Goal: Contribute content

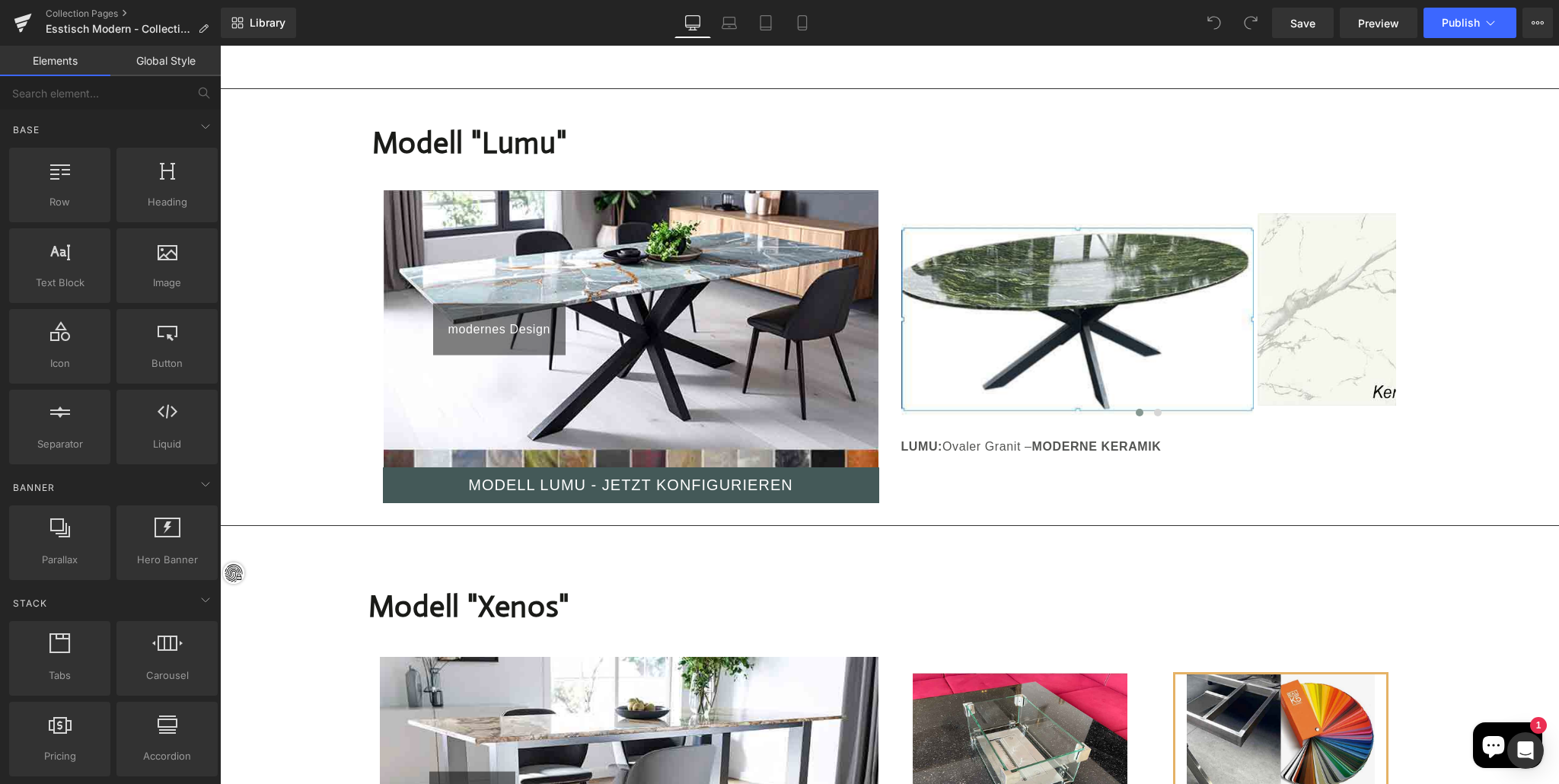
scroll to position [6283, 0]
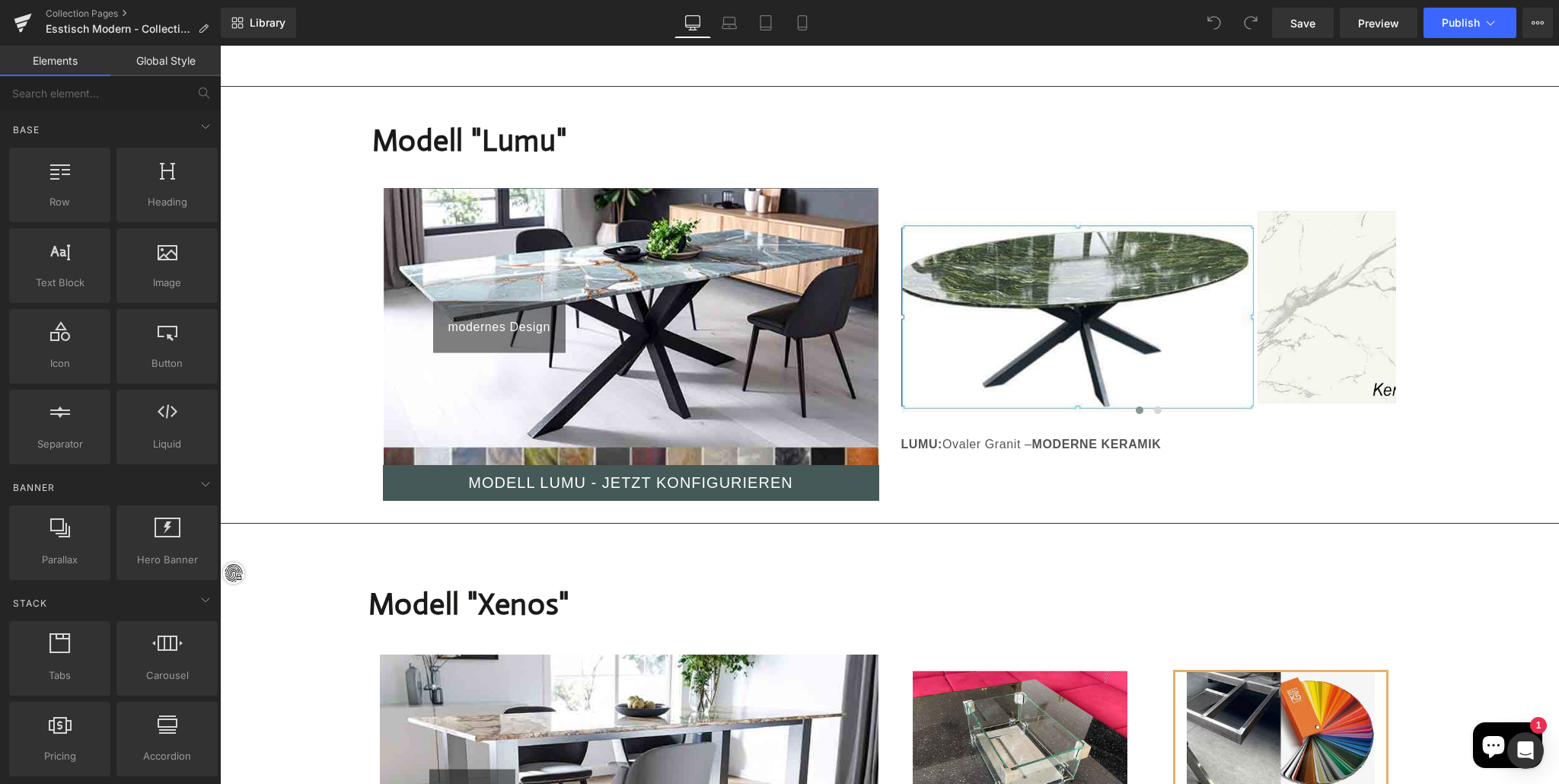
click at [740, 379] on img at bounding box center [631, 328] width 495 height 279
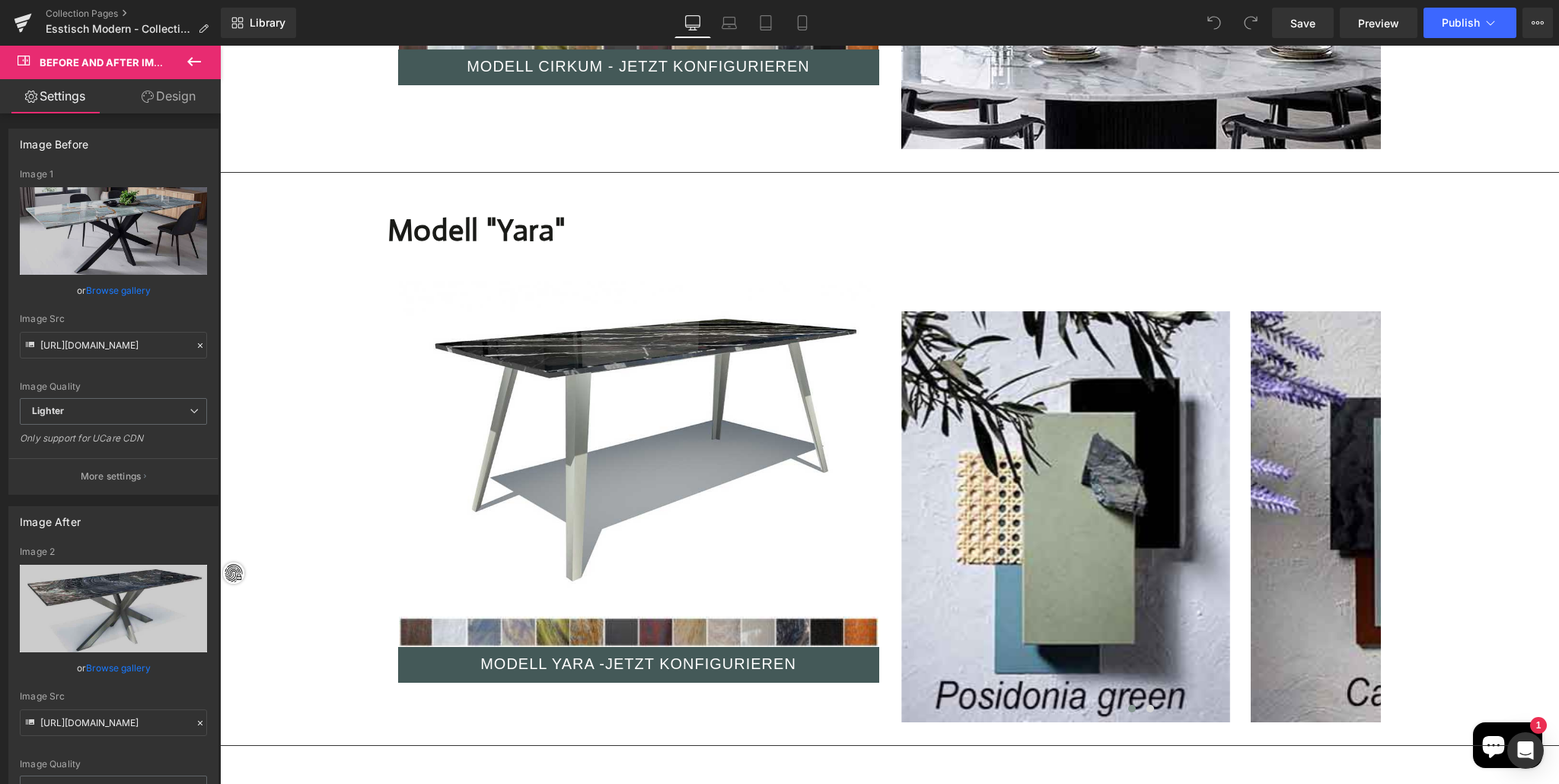
scroll to position [8187, 0]
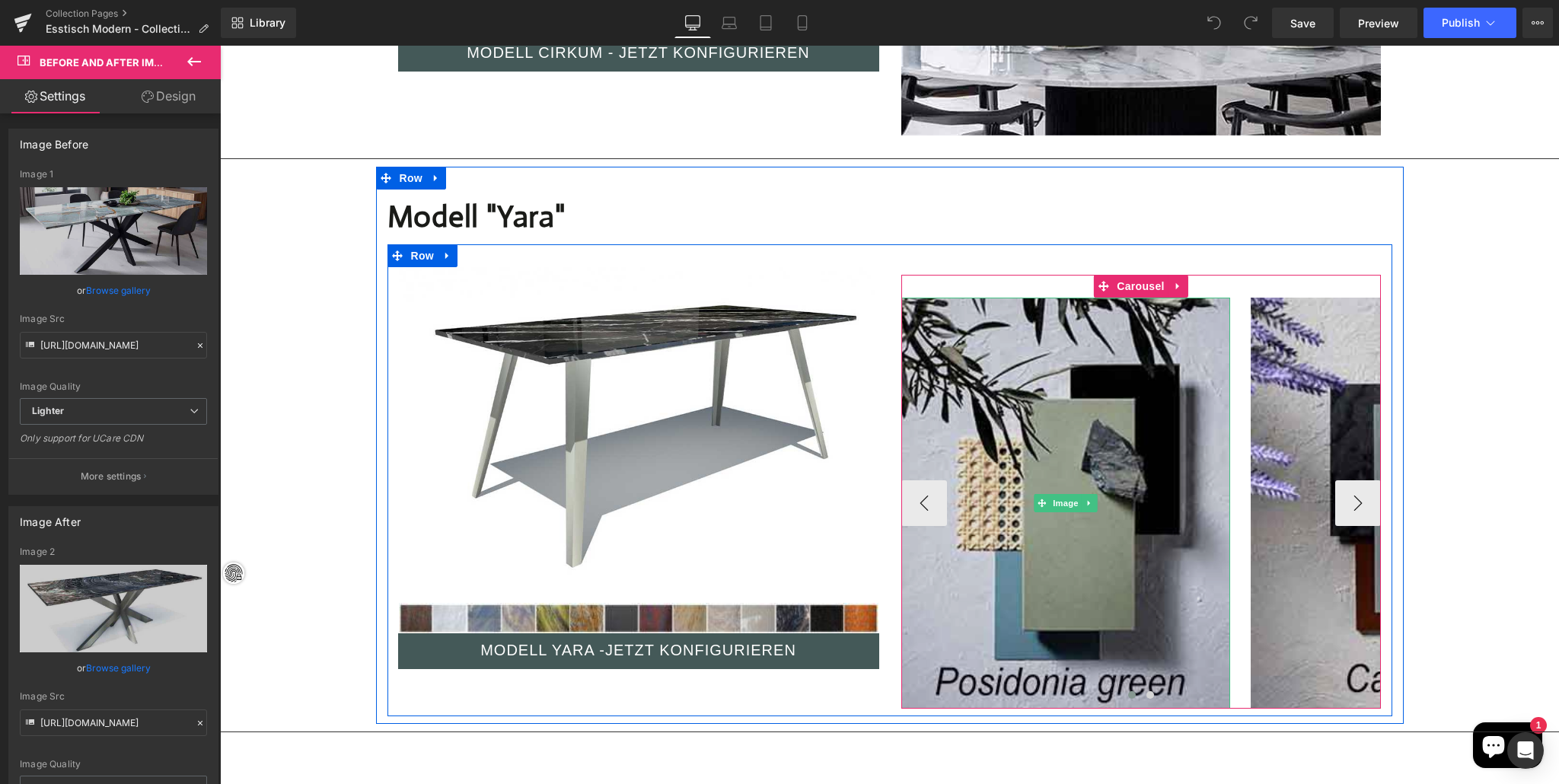
click at [907, 385] on img at bounding box center [1066, 503] width 329 height 411
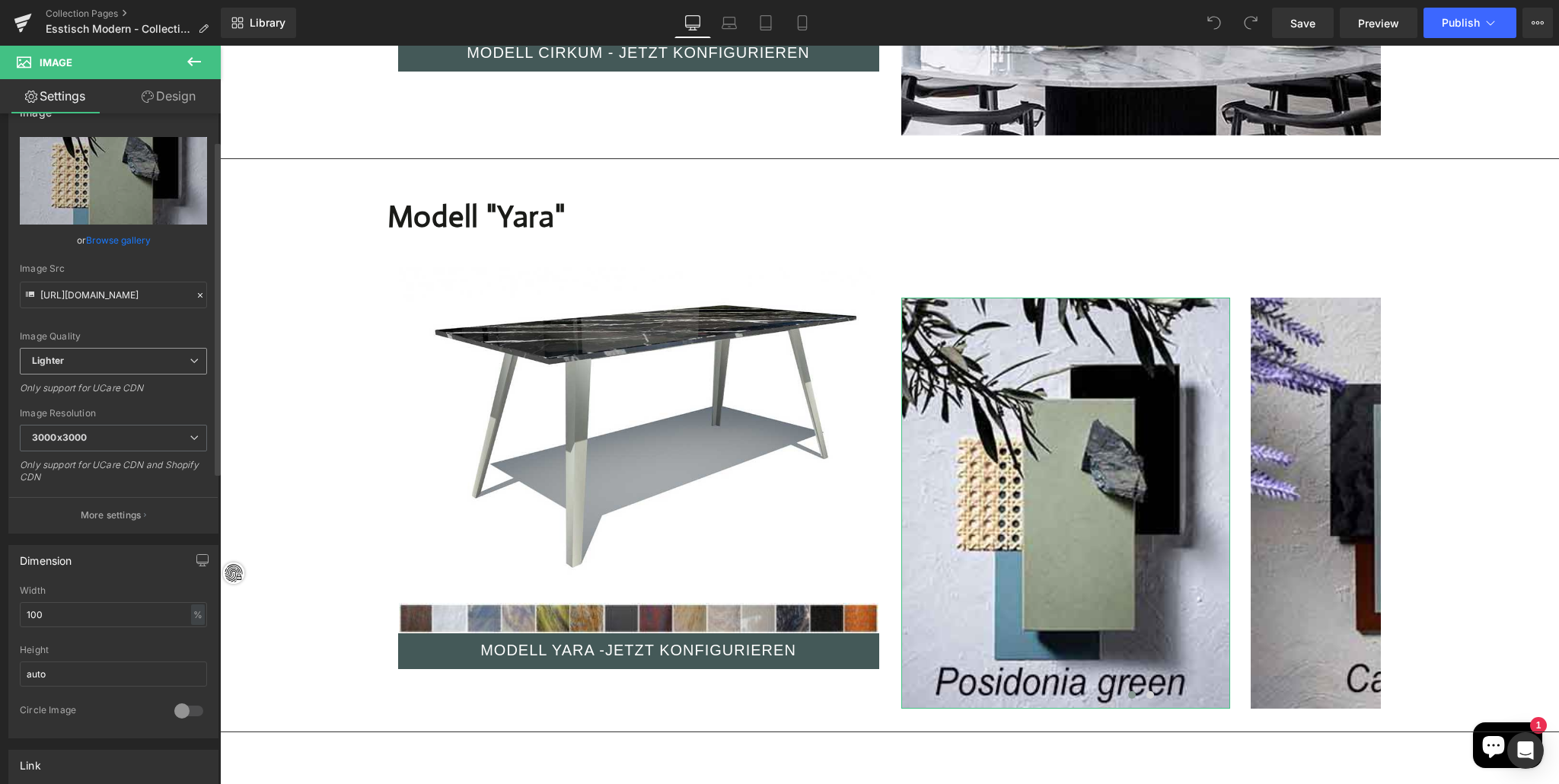
scroll to position [0, 0]
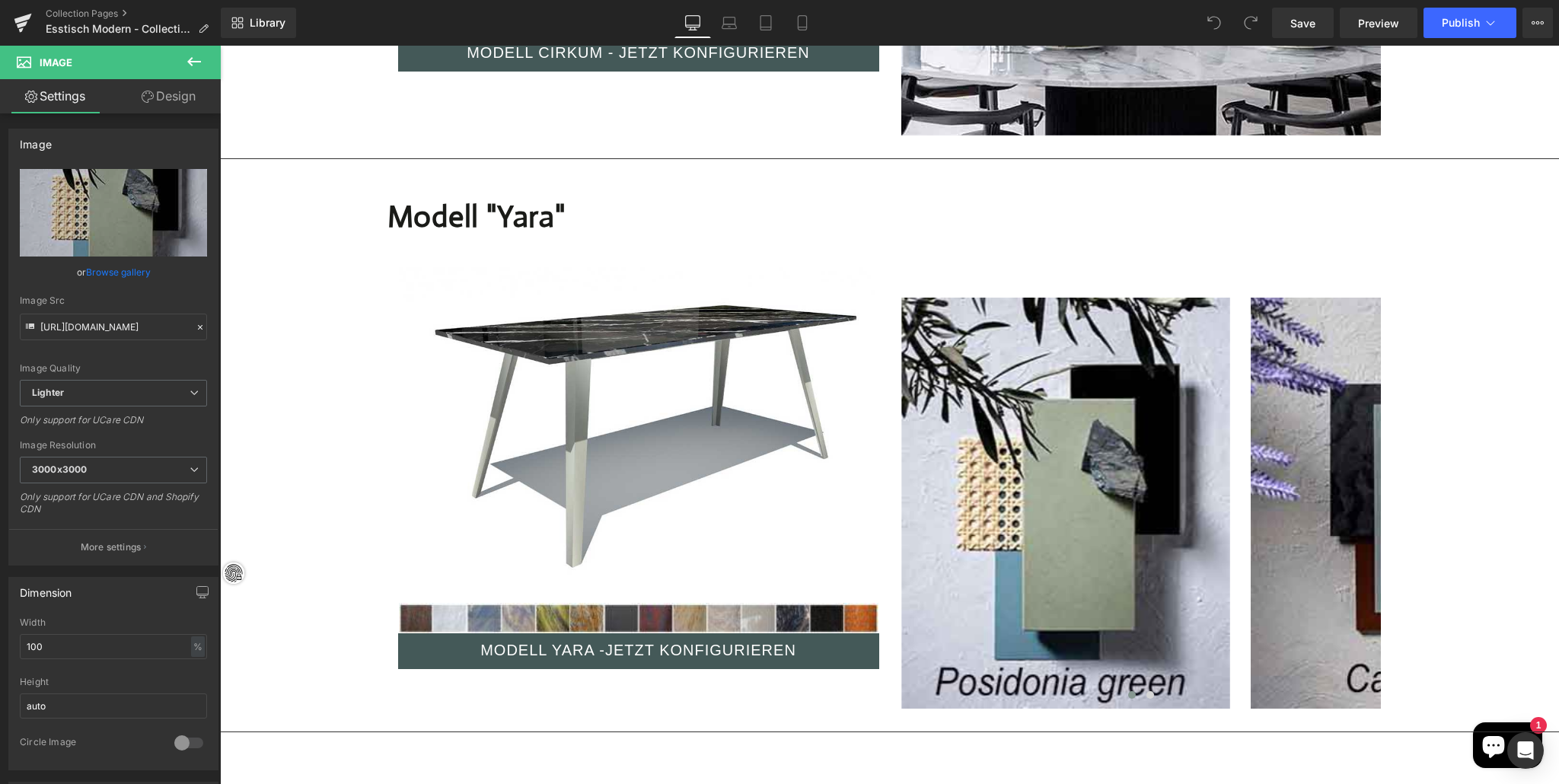
click at [124, 59] on span "Image" at bounding box center [91, 63] width 152 height 34
click at [193, 58] on icon at bounding box center [194, 62] width 19 height 19
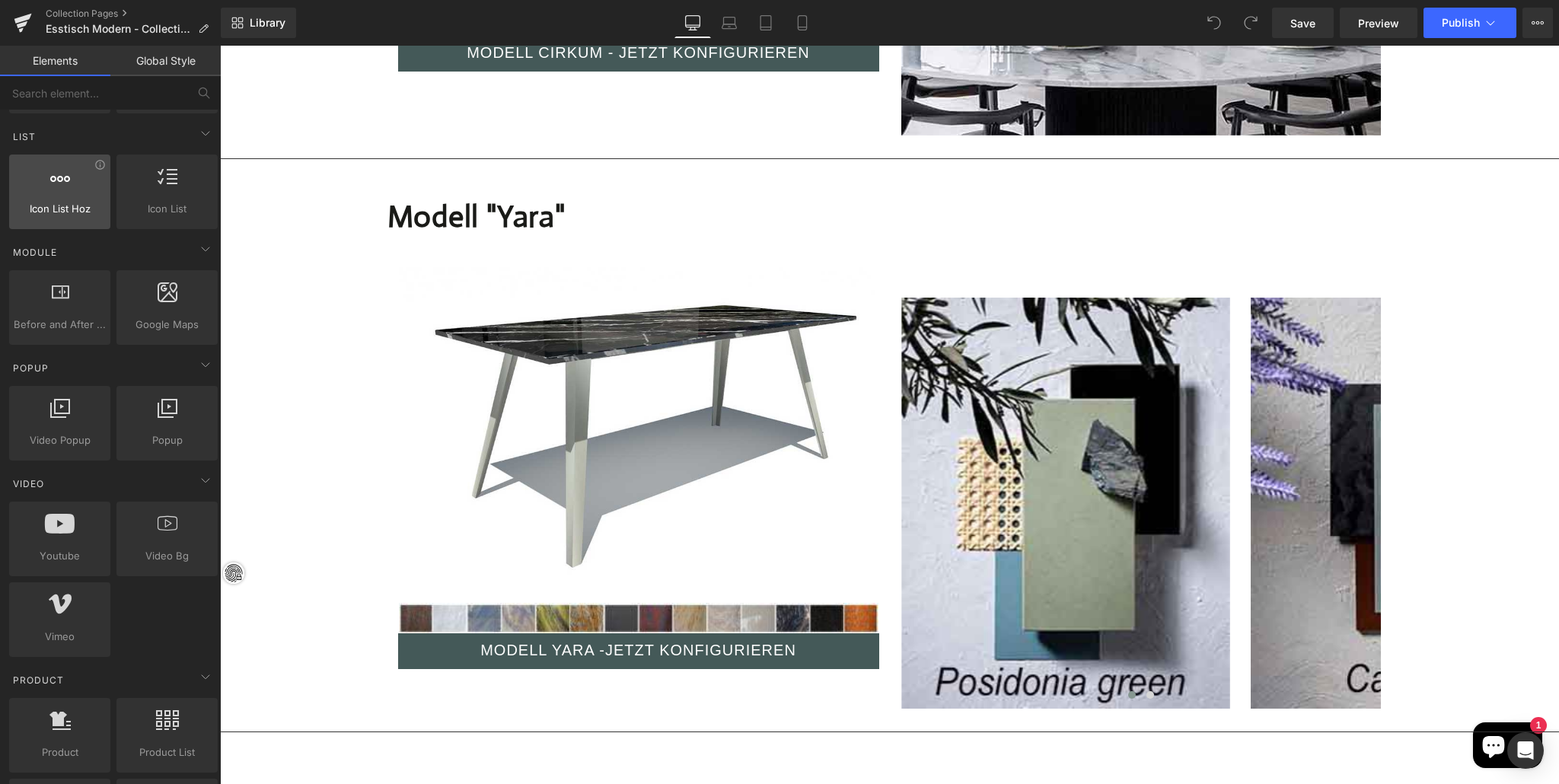
scroll to position [664, 0]
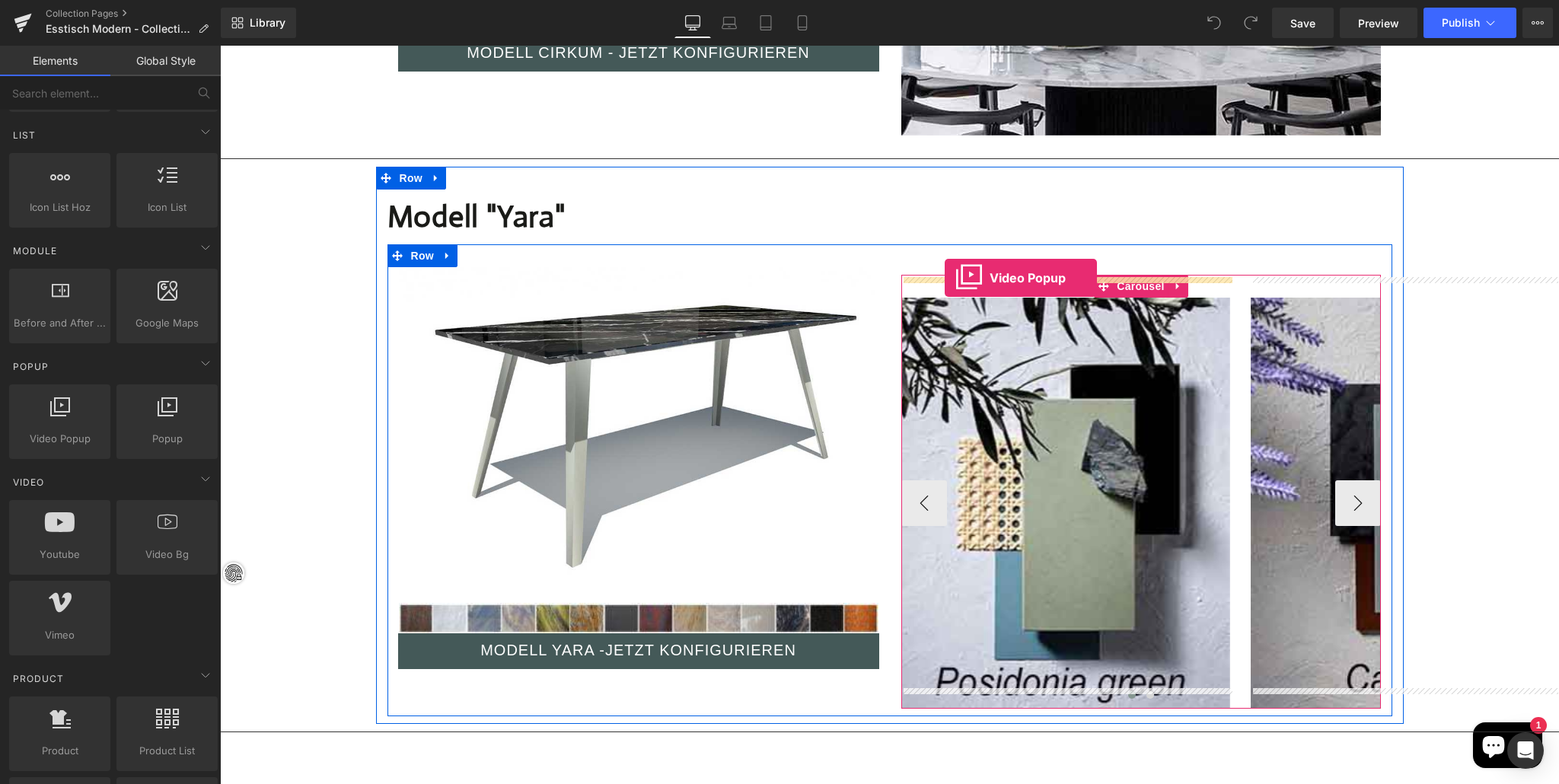
drag, startPoint x: 284, startPoint y: 466, endPoint x: 945, endPoint y: 276, distance: 687.8
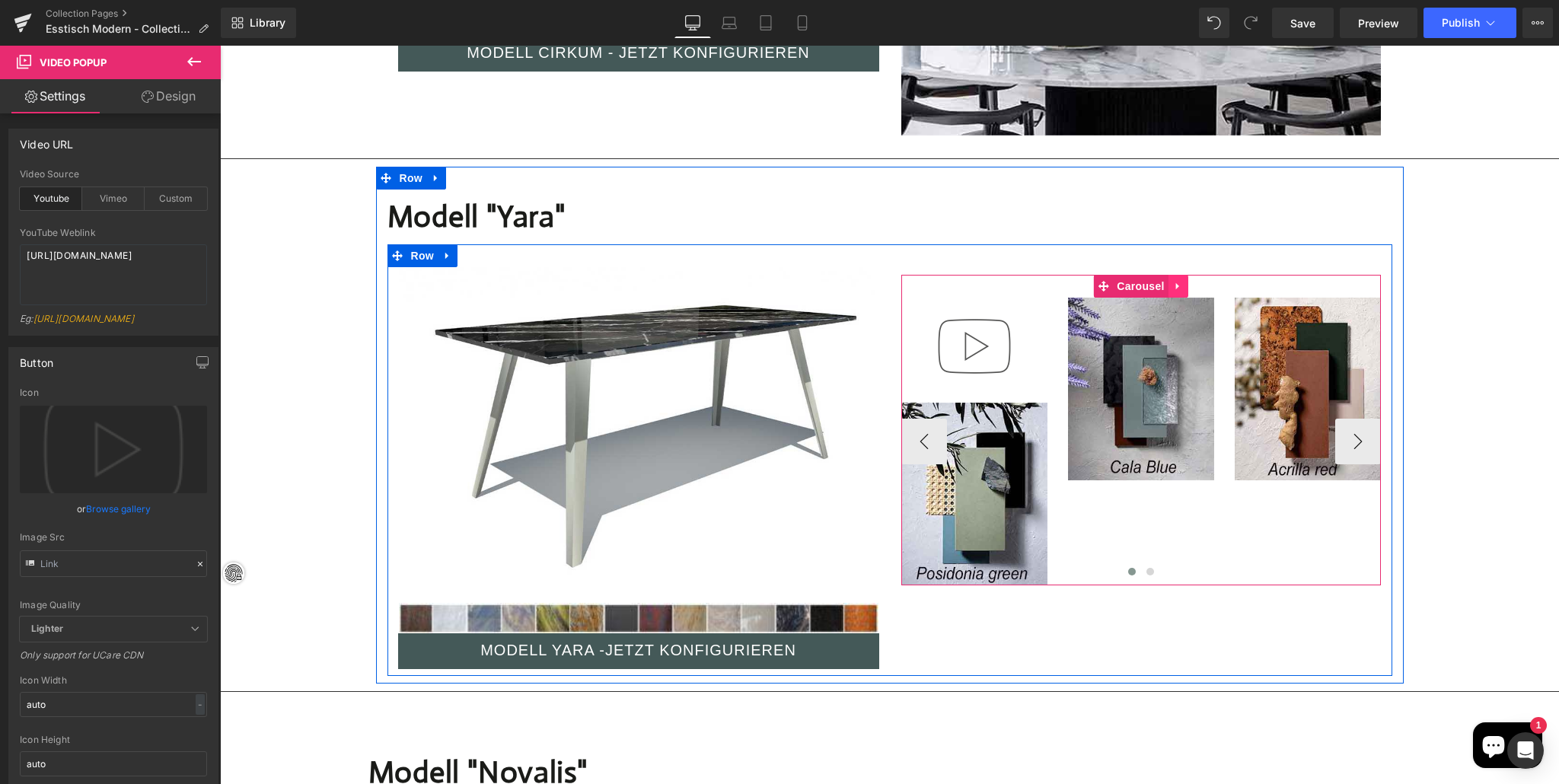
click at [1171, 275] on link at bounding box center [1178, 286] width 19 height 23
click at [979, 314] on img at bounding box center [973, 346] width 97 height 97
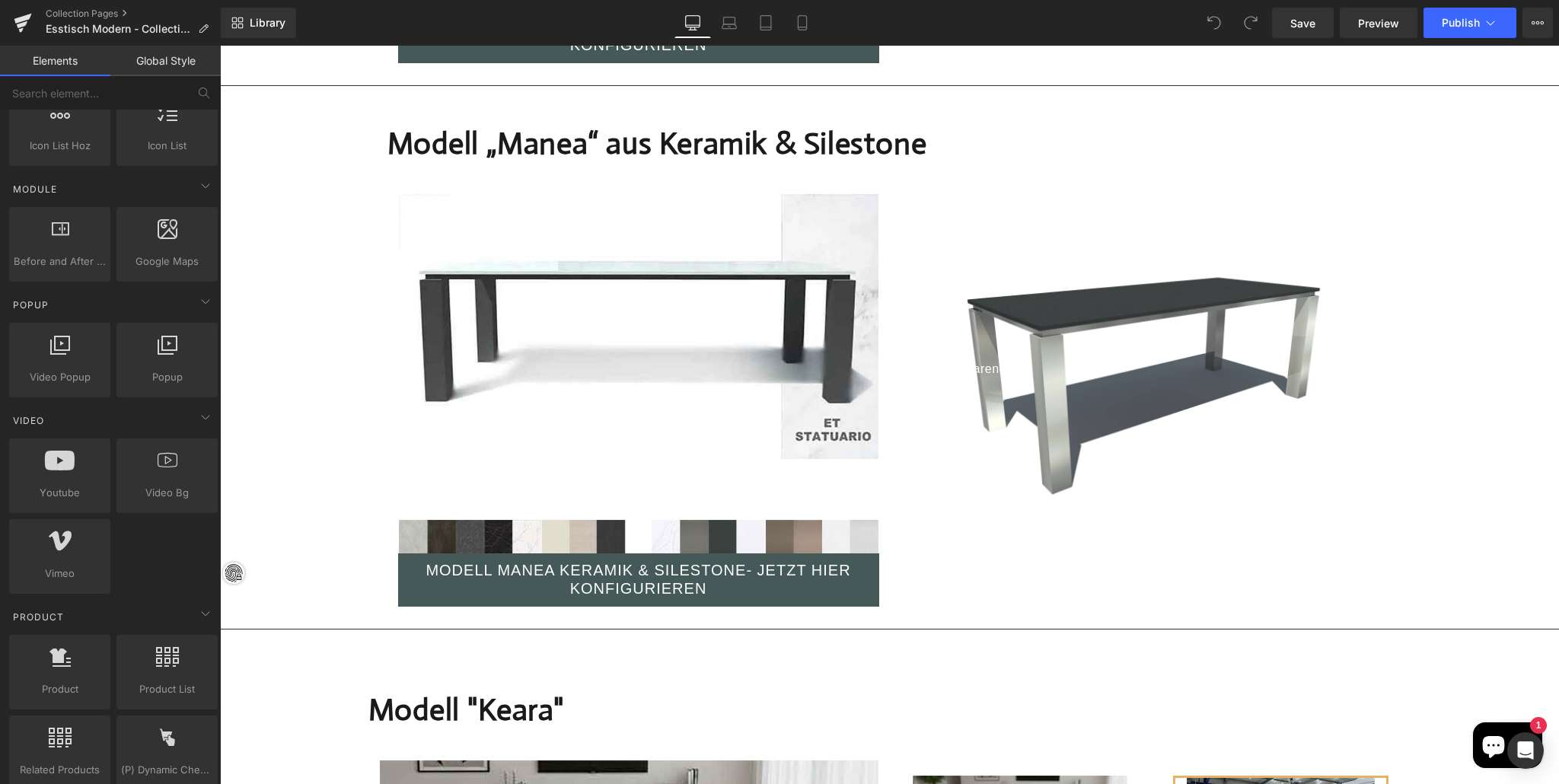
scroll to position [5218, 0]
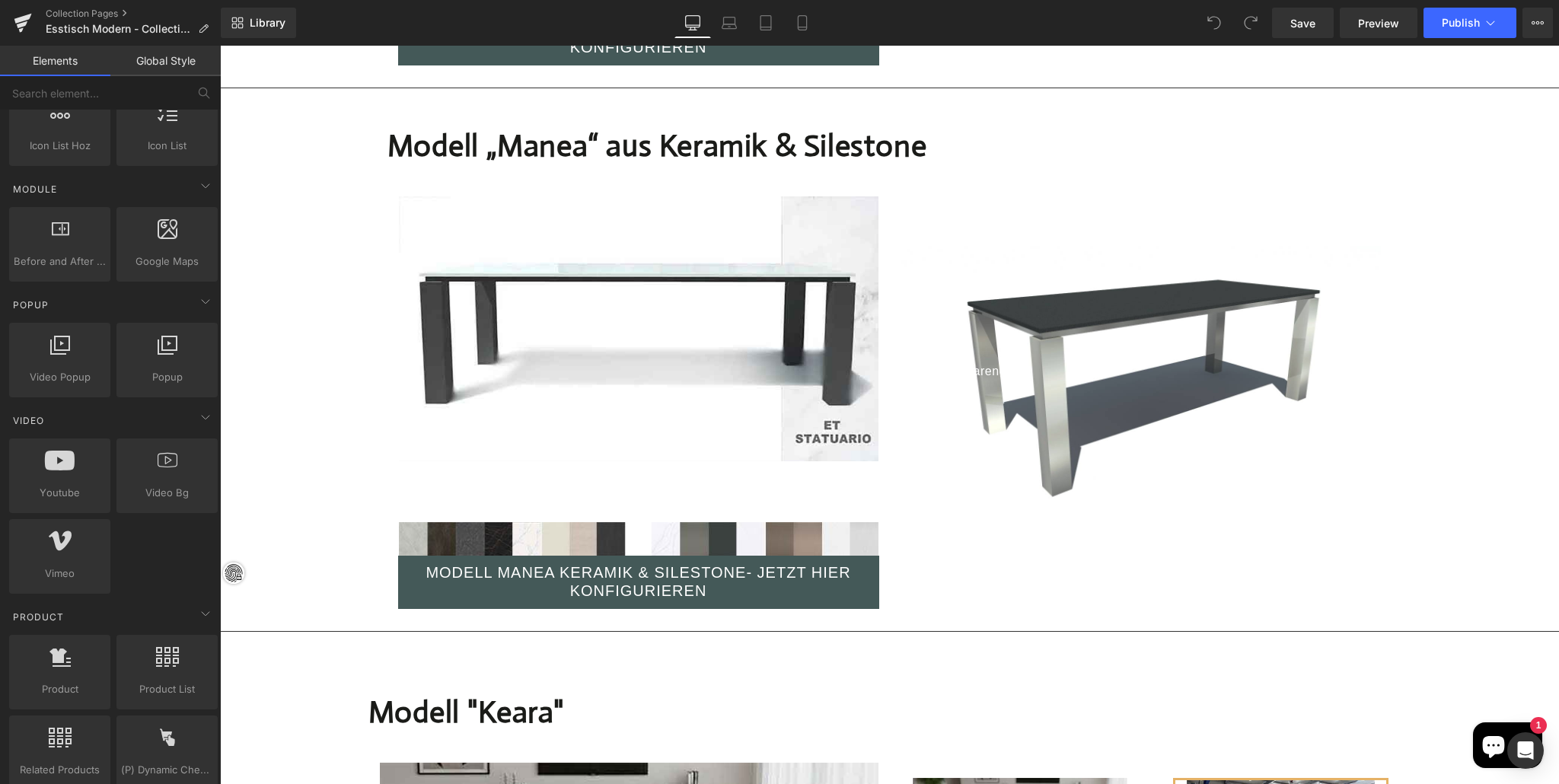
click at [1033, 302] on div "CAICOS - Marengo Text Block" at bounding box center [1142, 380] width 480 height 270
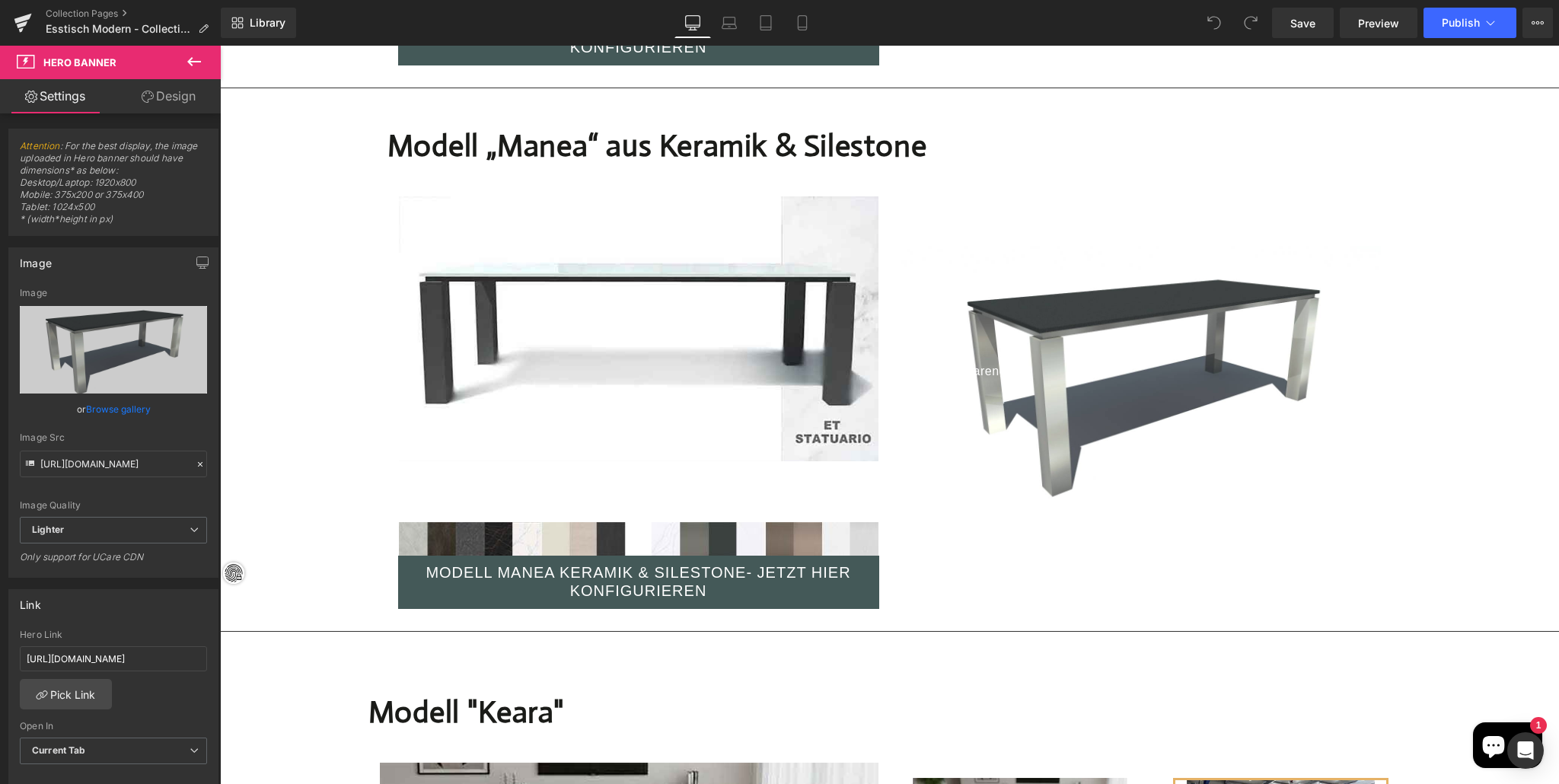
click at [198, 57] on icon at bounding box center [194, 62] width 19 height 19
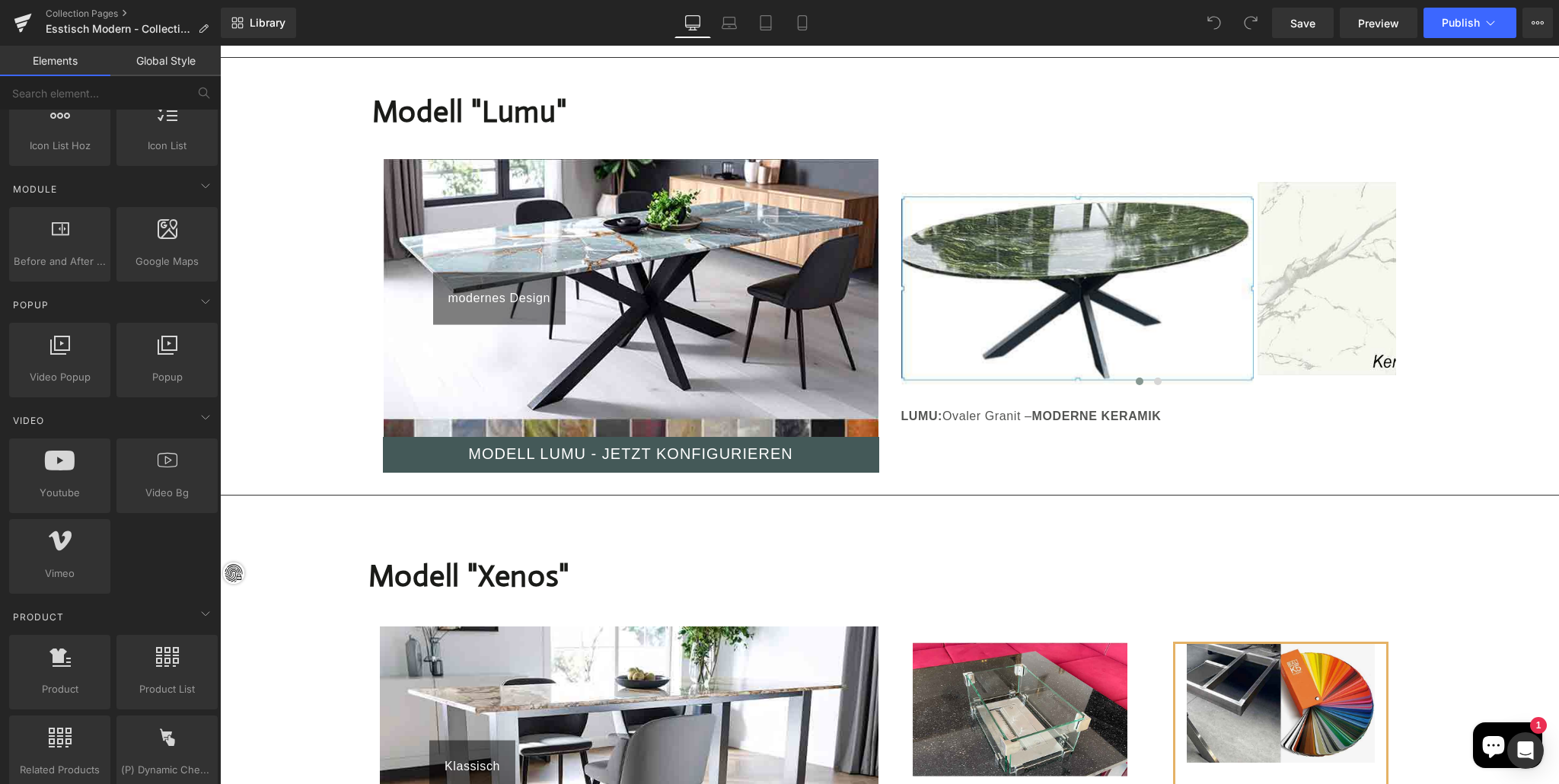
scroll to position [6326, 0]
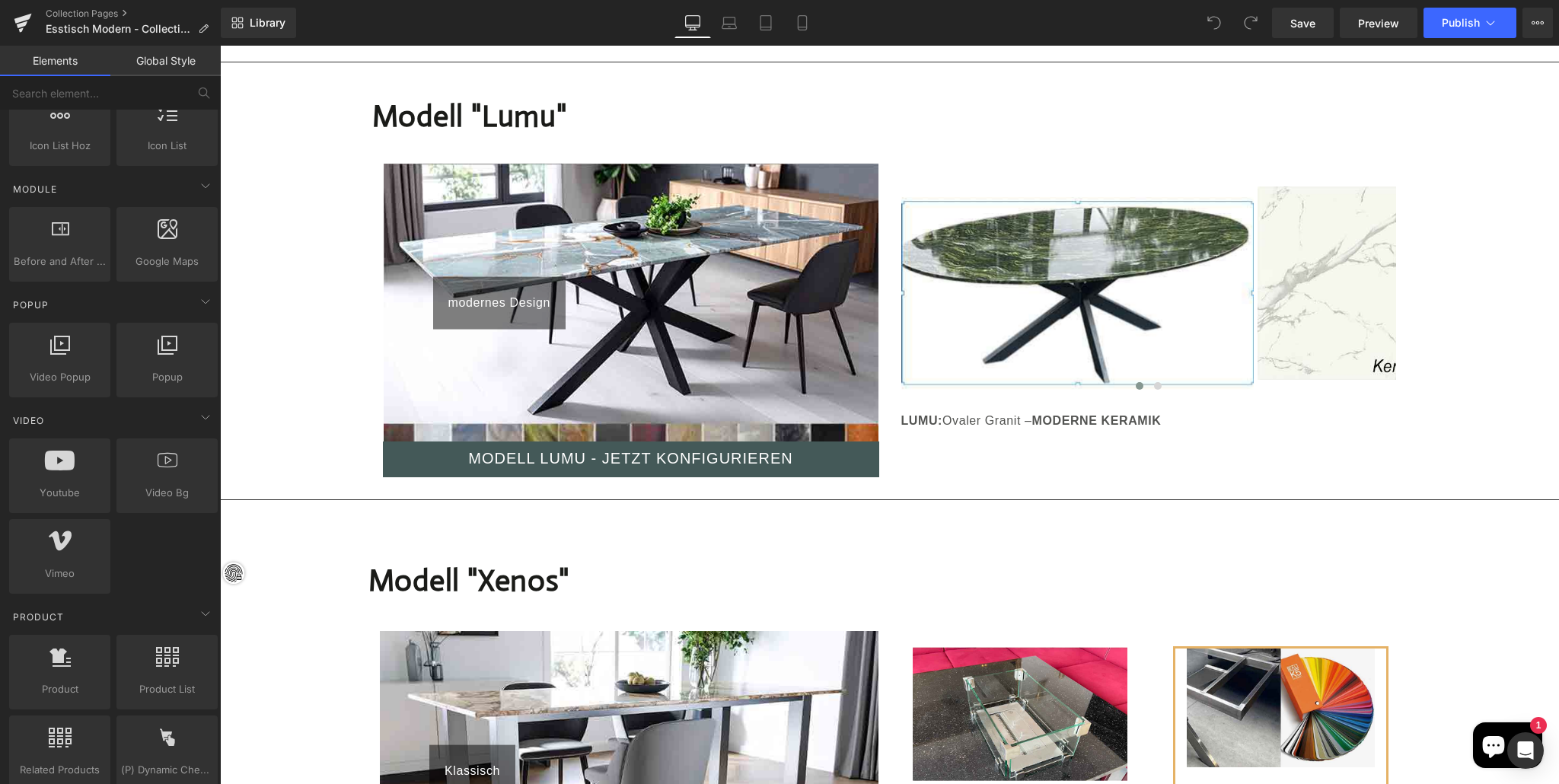
click at [731, 304] on img at bounding box center [631, 303] width 495 height 279
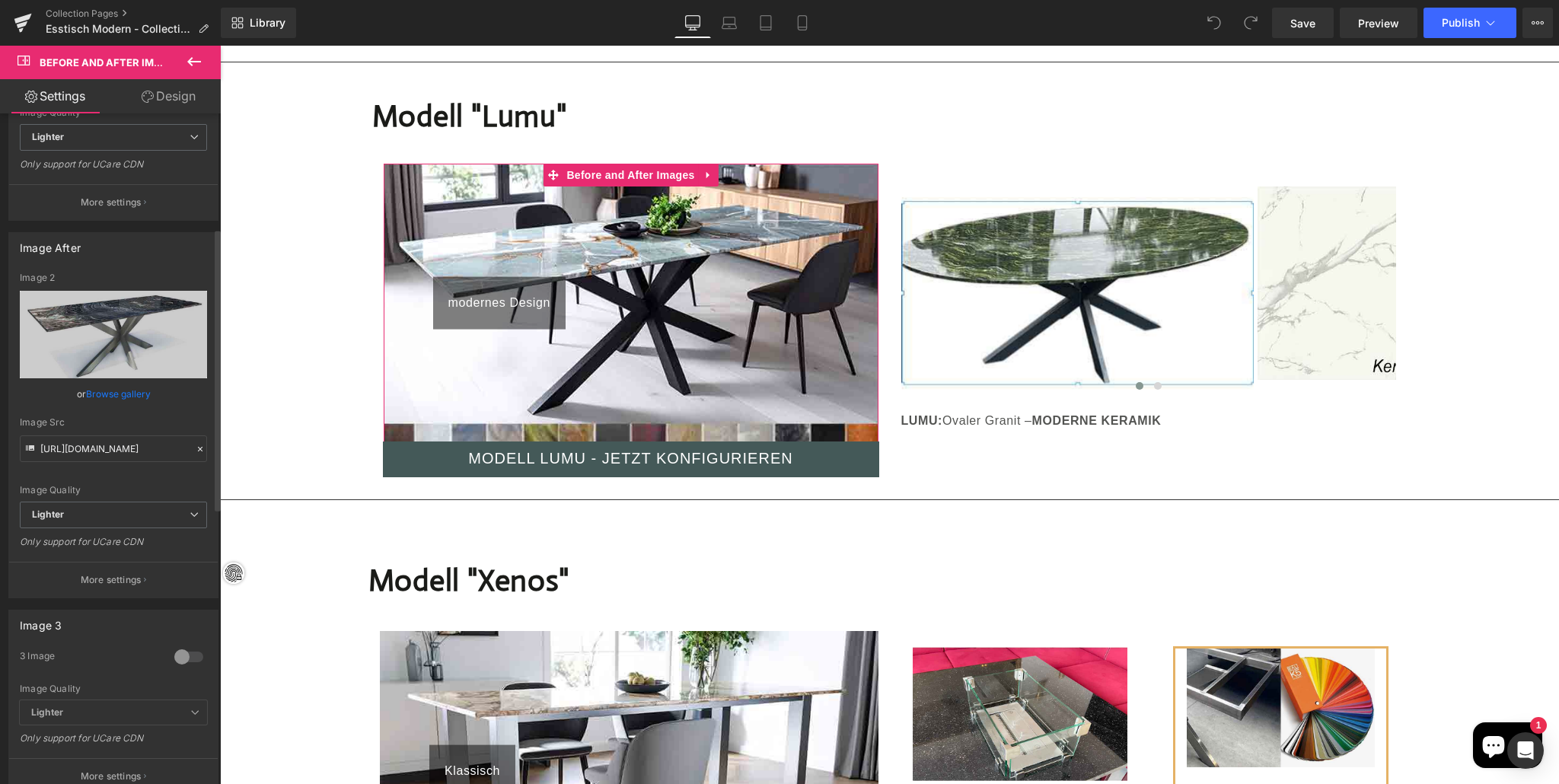
scroll to position [279, 0]
click at [119, 572] on p "More settings" at bounding box center [111, 575] width 61 height 14
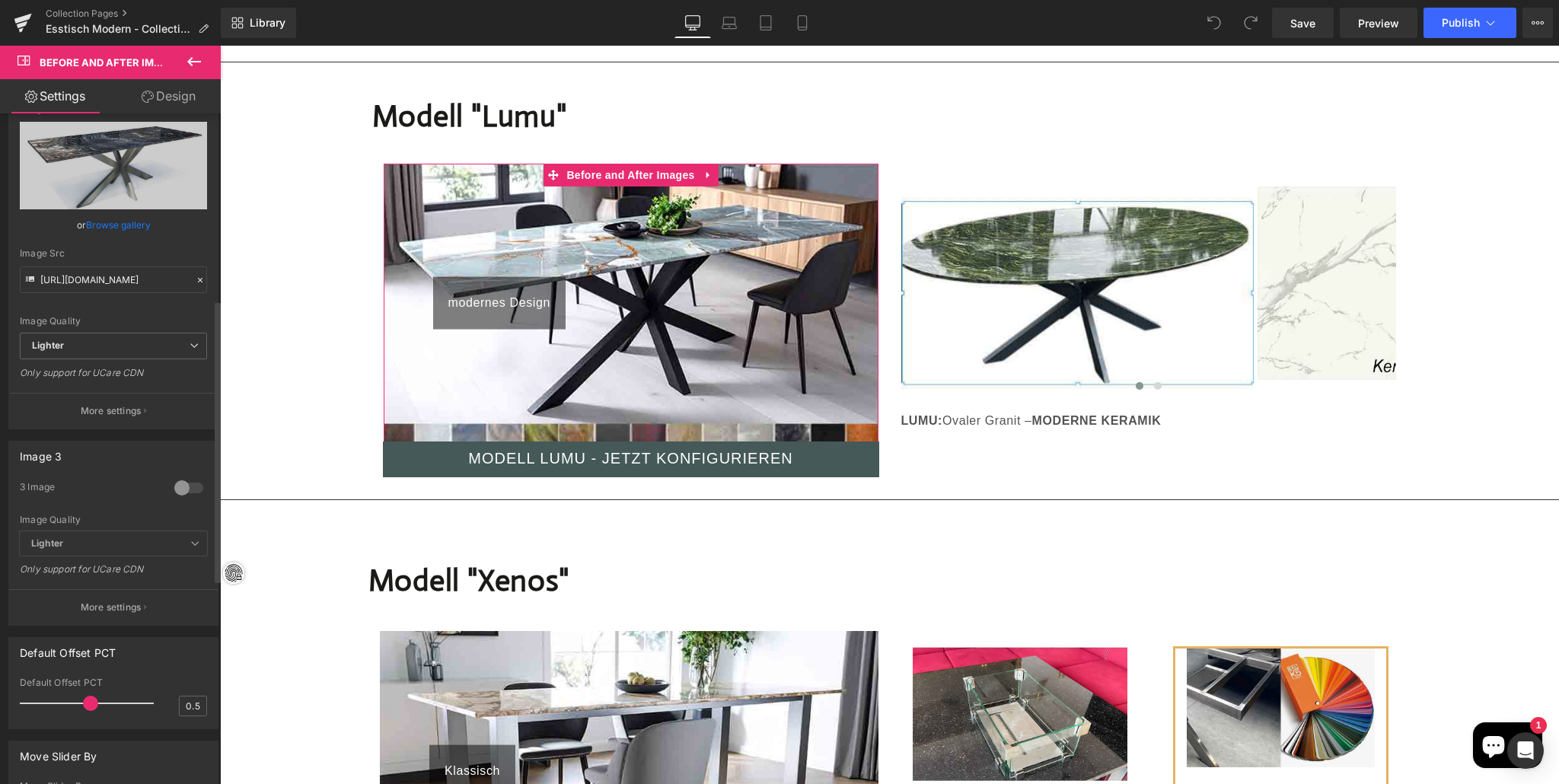
scroll to position [446, 0]
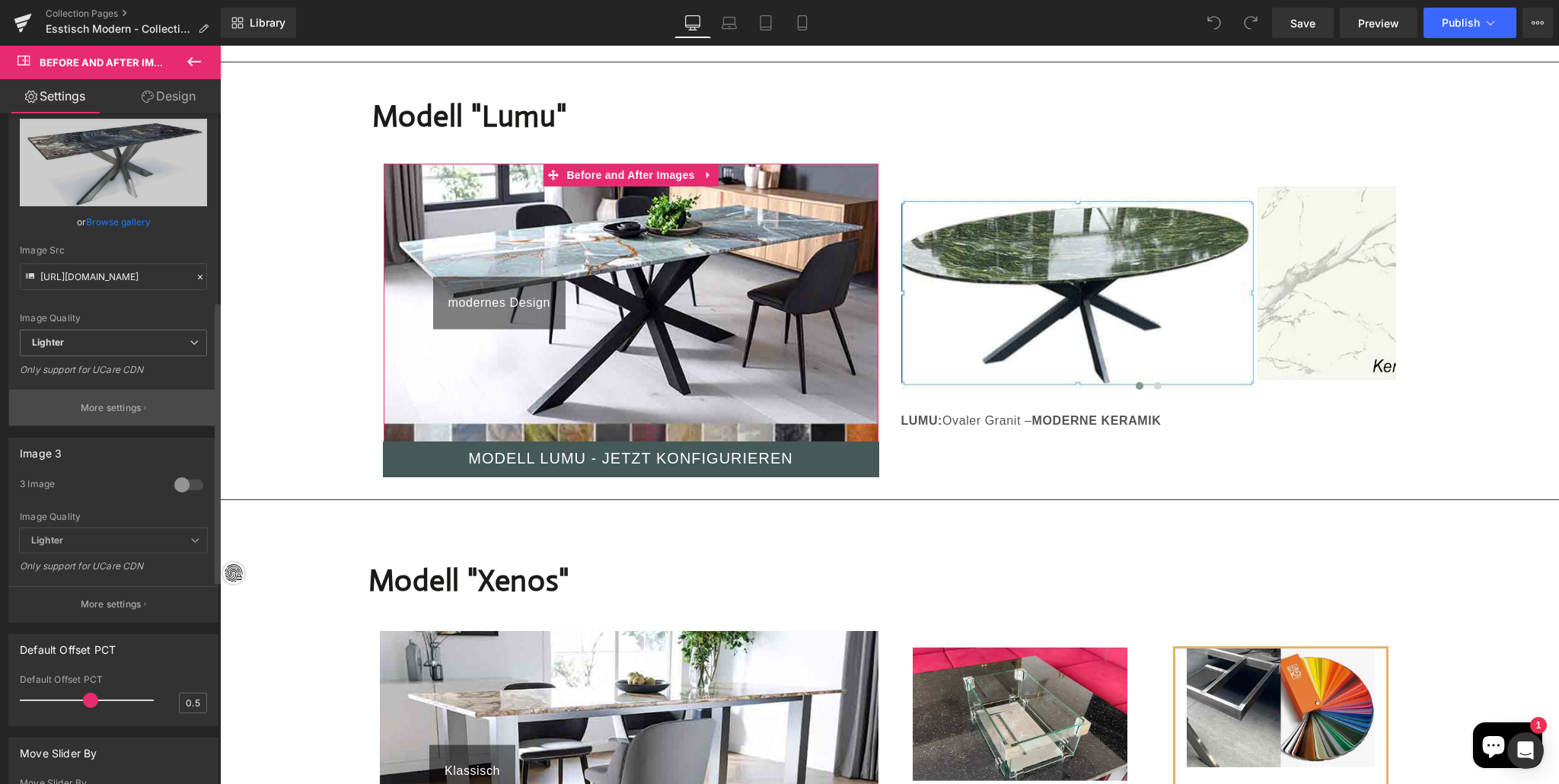
click at [105, 405] on p "More settings" at bounding box center [111, 408] width 61 height 14
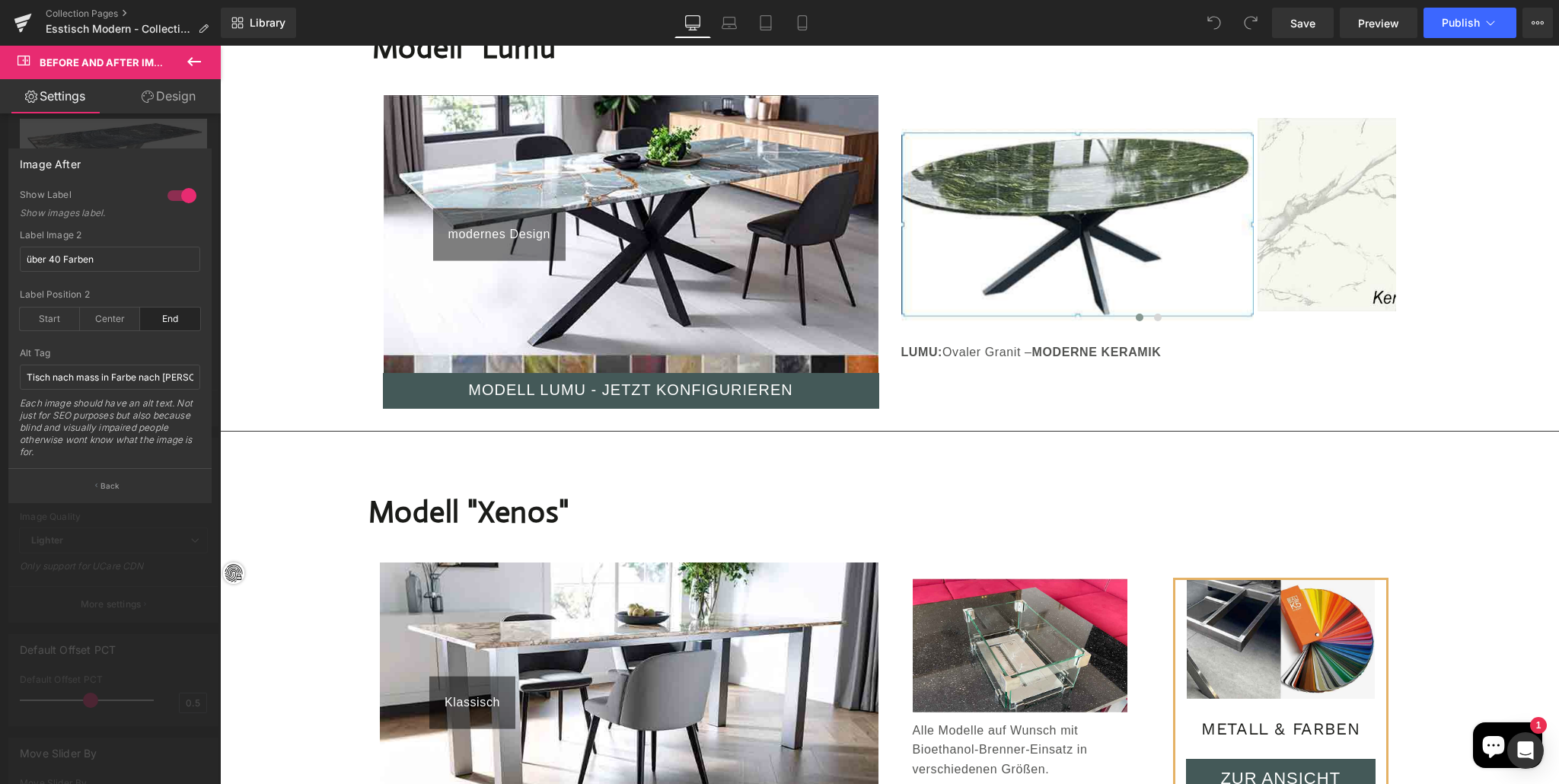
scroll to position [6397, 0]
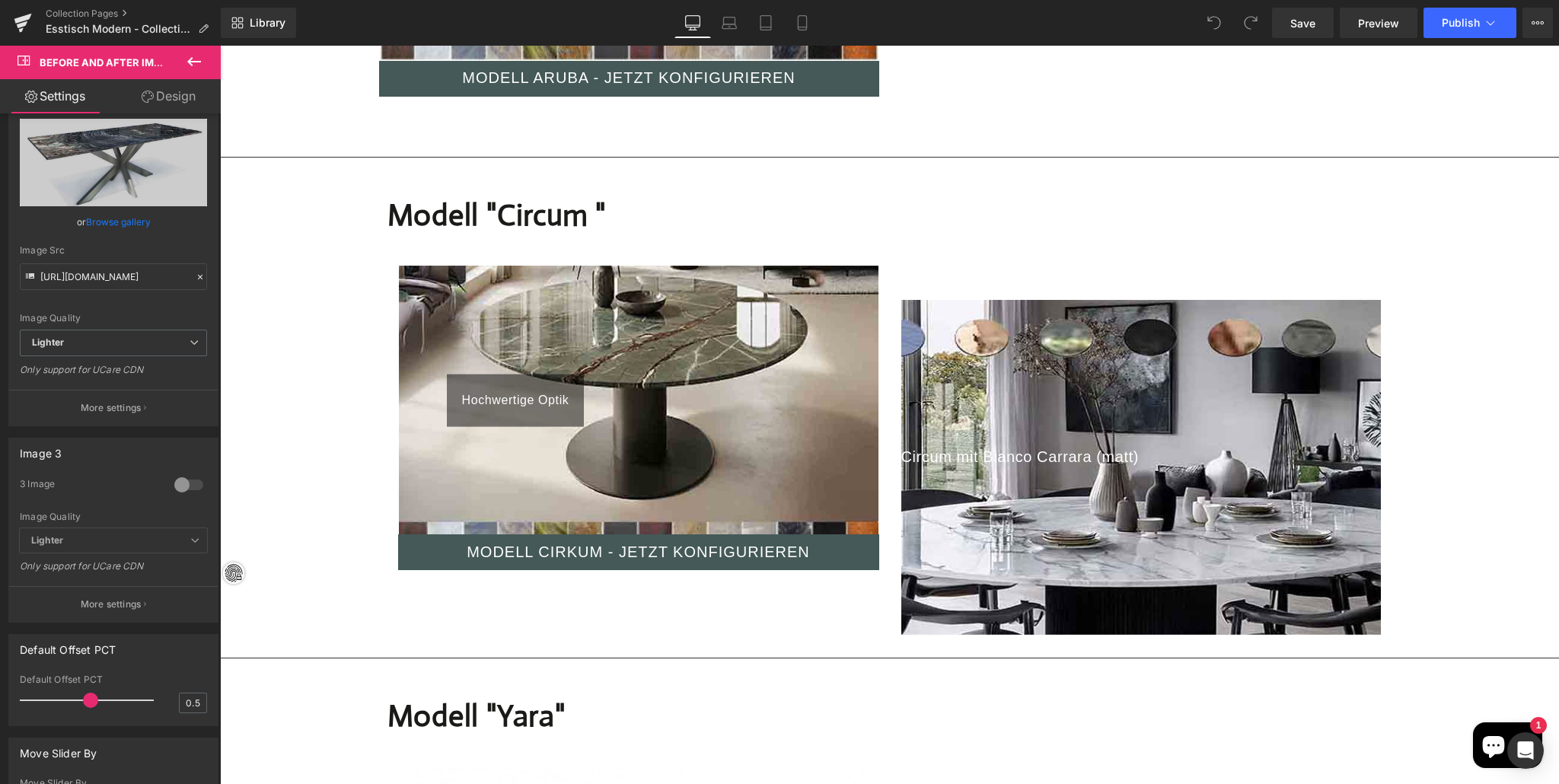
scroll to position [7710, 0]
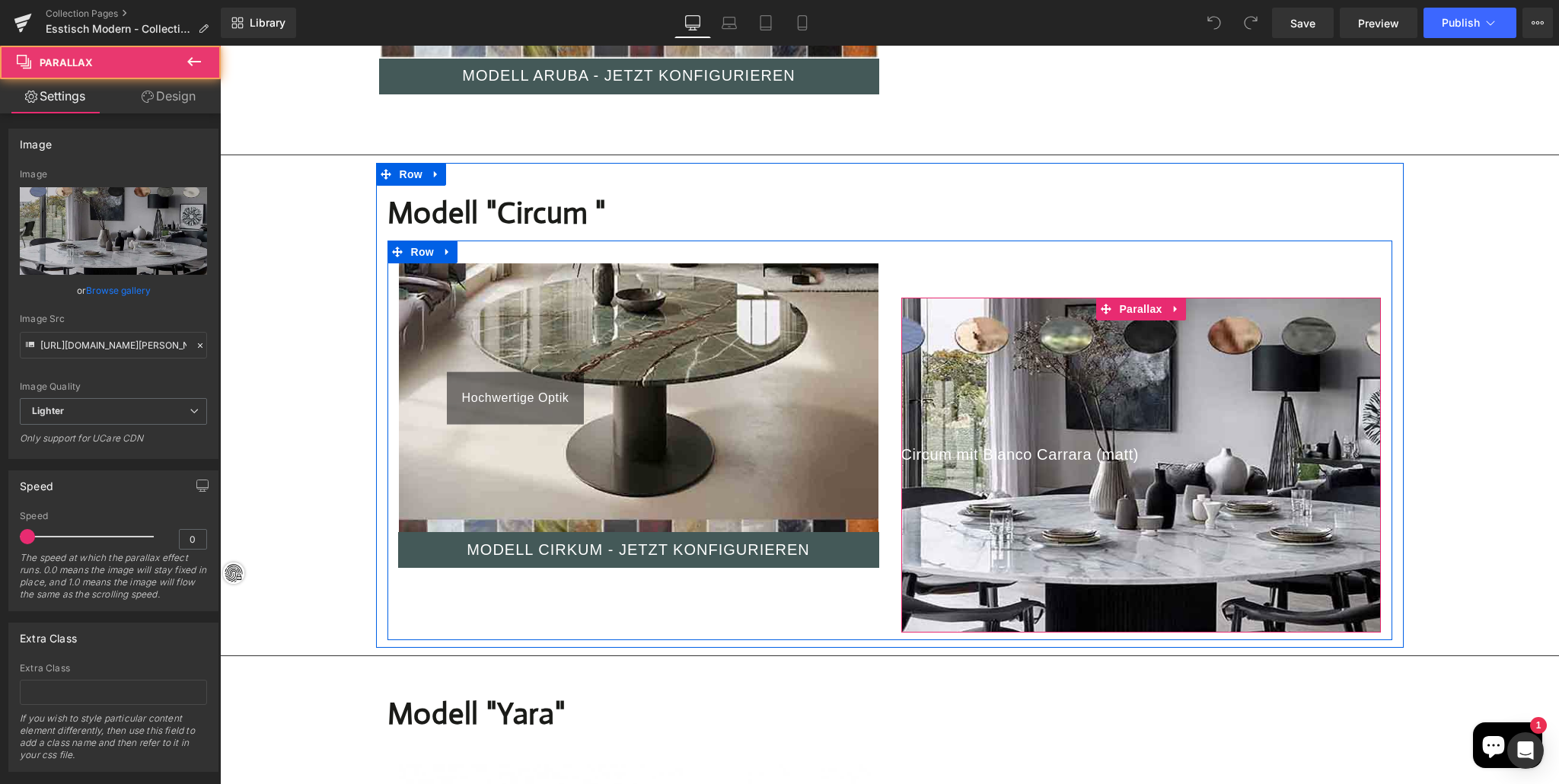
click at [1050, 459] on div at bounding box center [1142, 465] width 480 height 335
click at [1173, 306] on icon at bounding box center [1175, 309] width 3 height 7
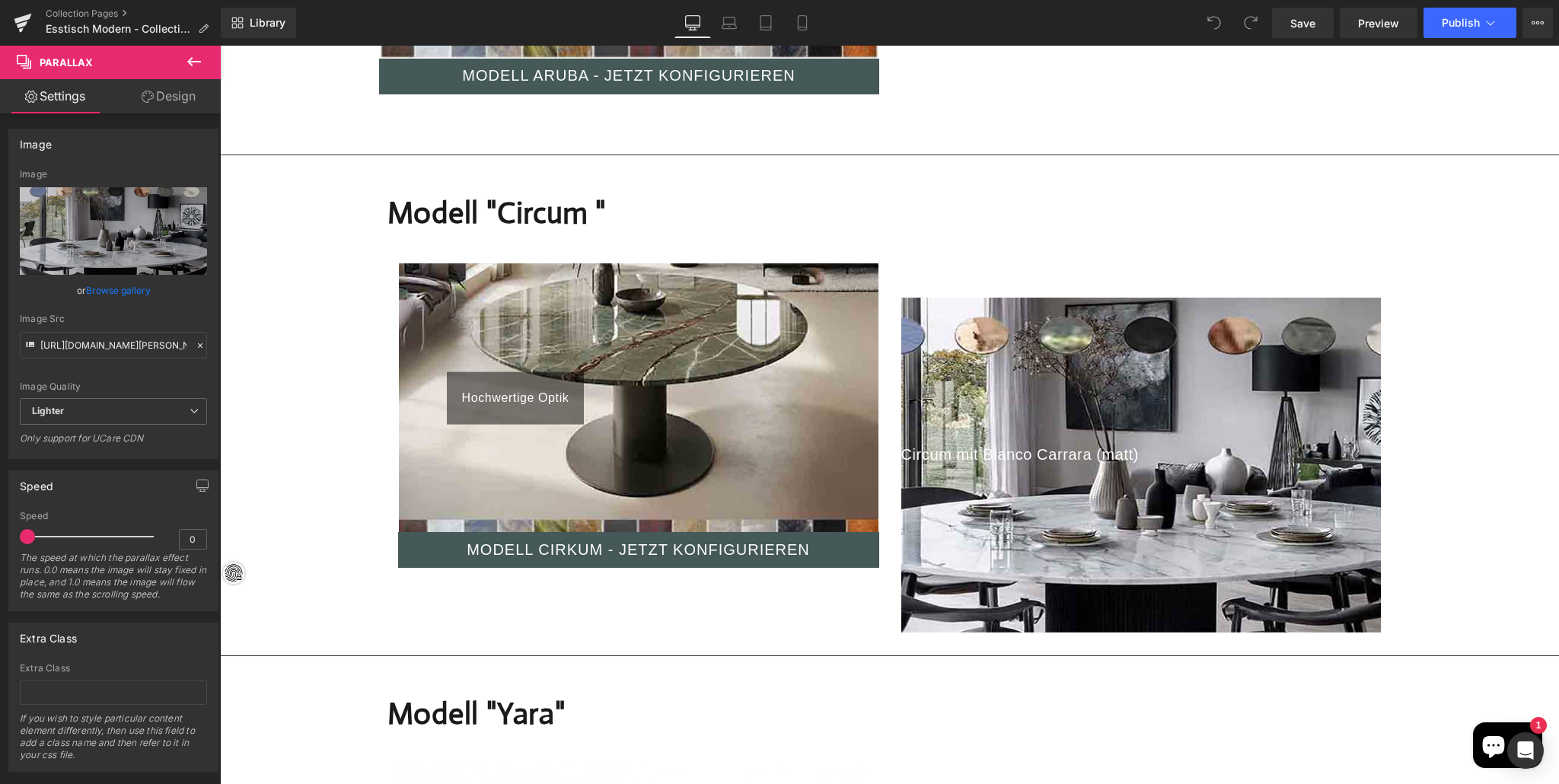
click at [191, 61] on icon at bounding box center [194, 62] width 14 height 9
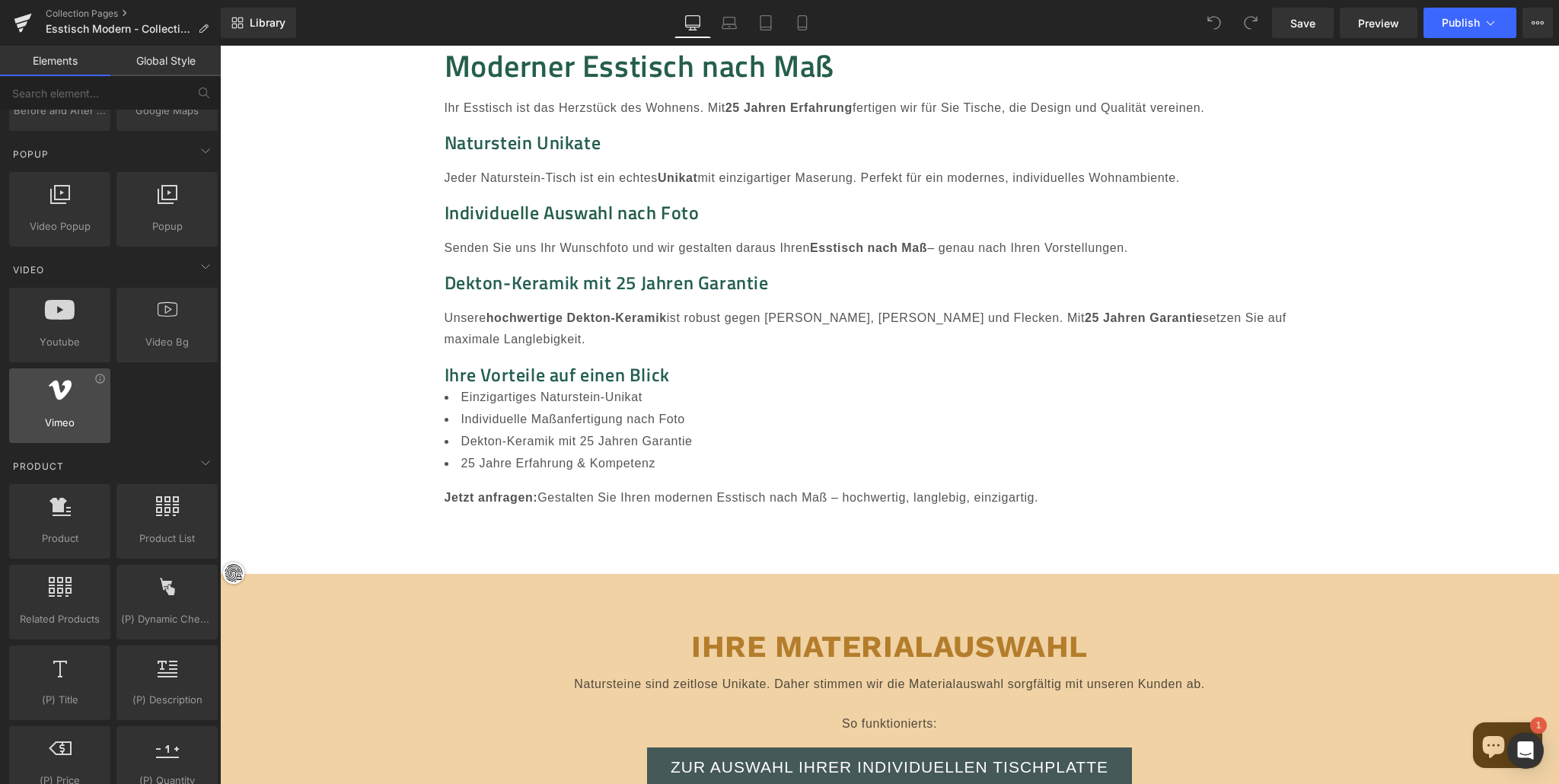
scroll to position [868, 0]
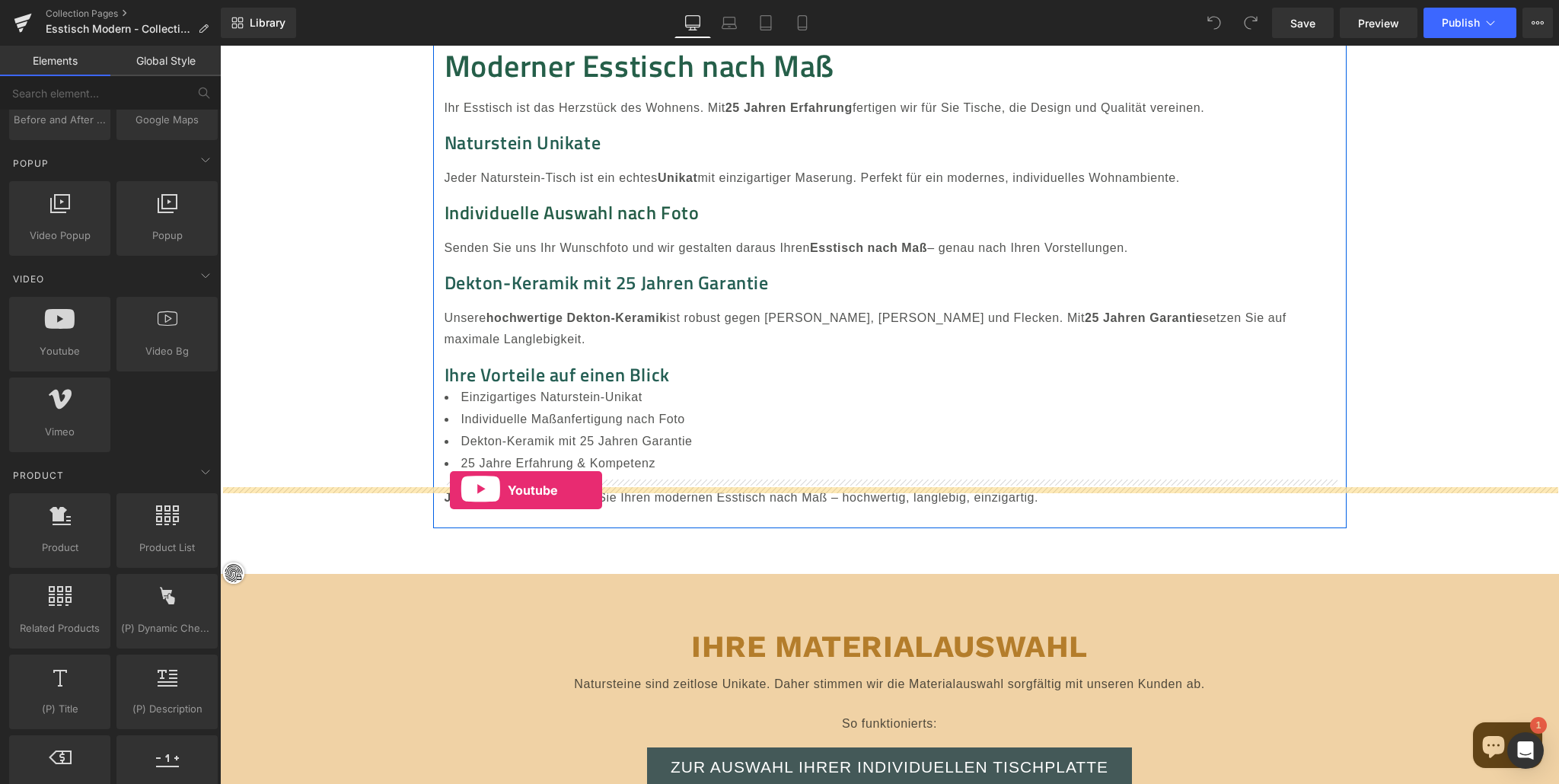
drag, startPoint x: 278, startPoint y: 395, endPoint x: 450, endPoint y: 489, distance: 196.0
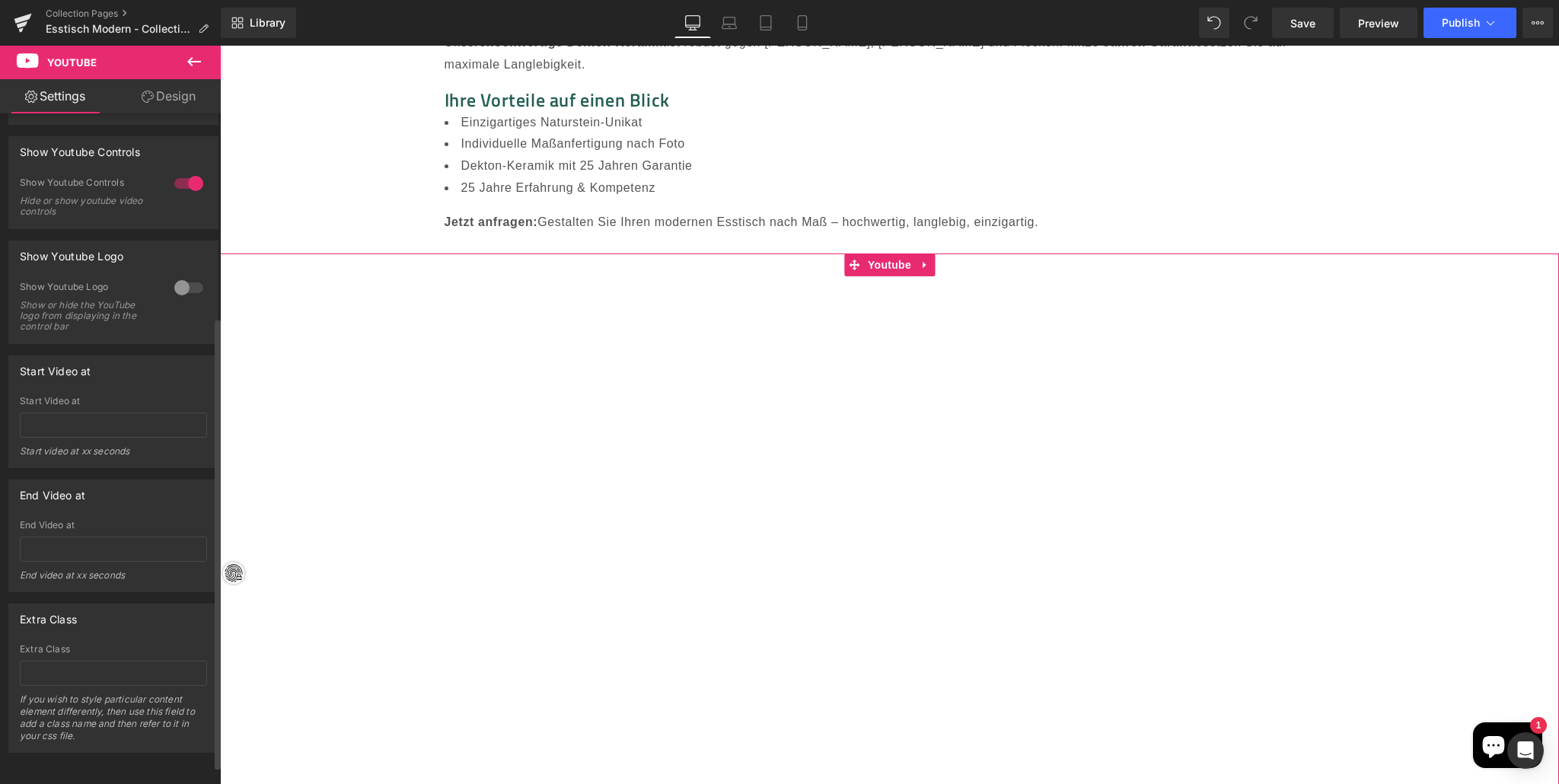
scroll to position [308, 0]
click at [68, 436] on input "text" at bounding box center [113, 425] width 188 height 25
paste input "https://youtu.be/y10Tej-Sa60"
type input "https://youtu.be/y10Tej-Sa60"
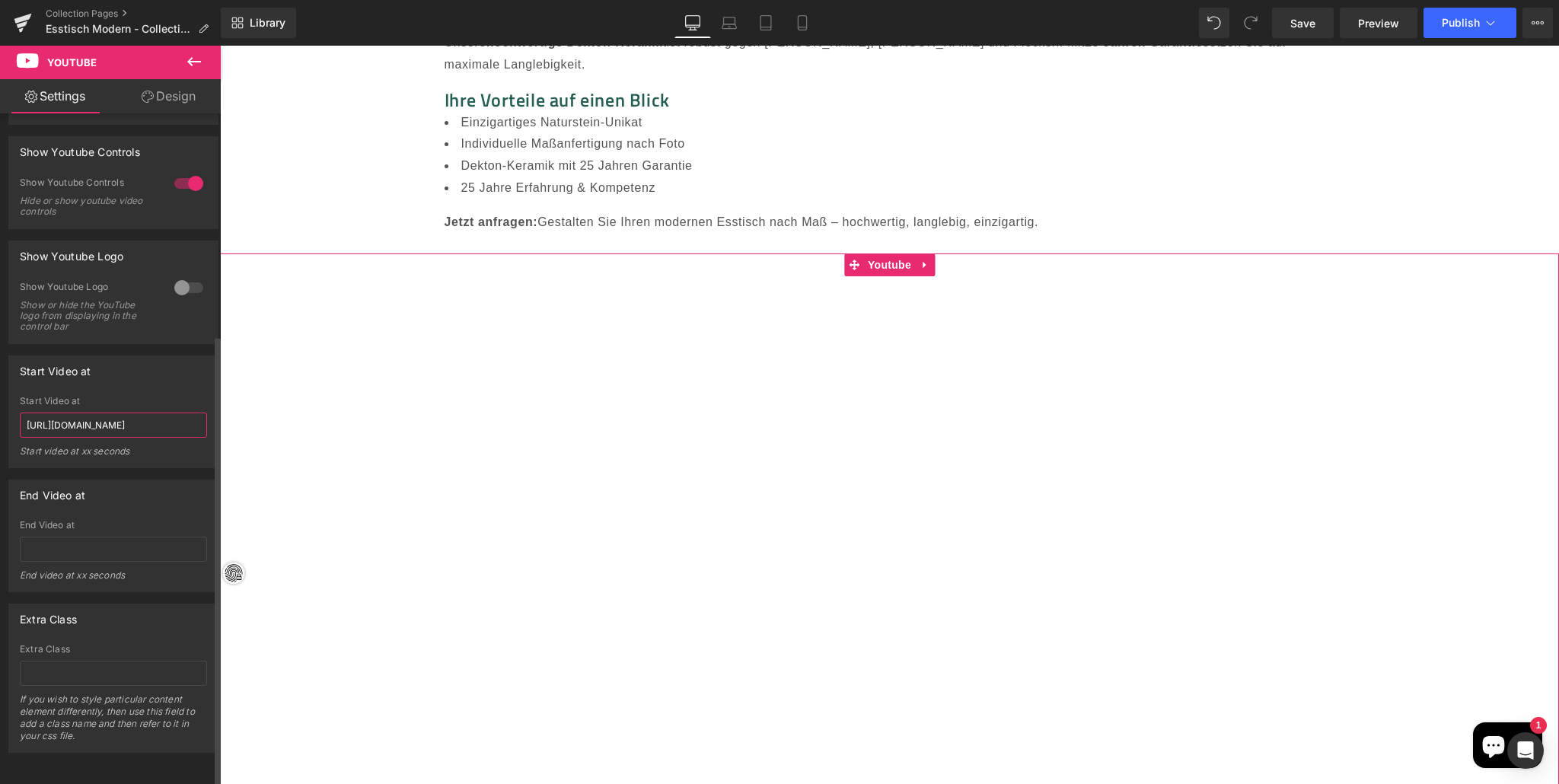
drag, startPoint x: 163, startPoint y: 418, endPoint x: 3, endPoint y: 410, distance: 160.2
click at [3, 410] on div "Start Video at Start Video at https://youtu.be/y10Tej-Sa60 Start video at xx se…" at bounding box center [113, 406] width 227 height 124
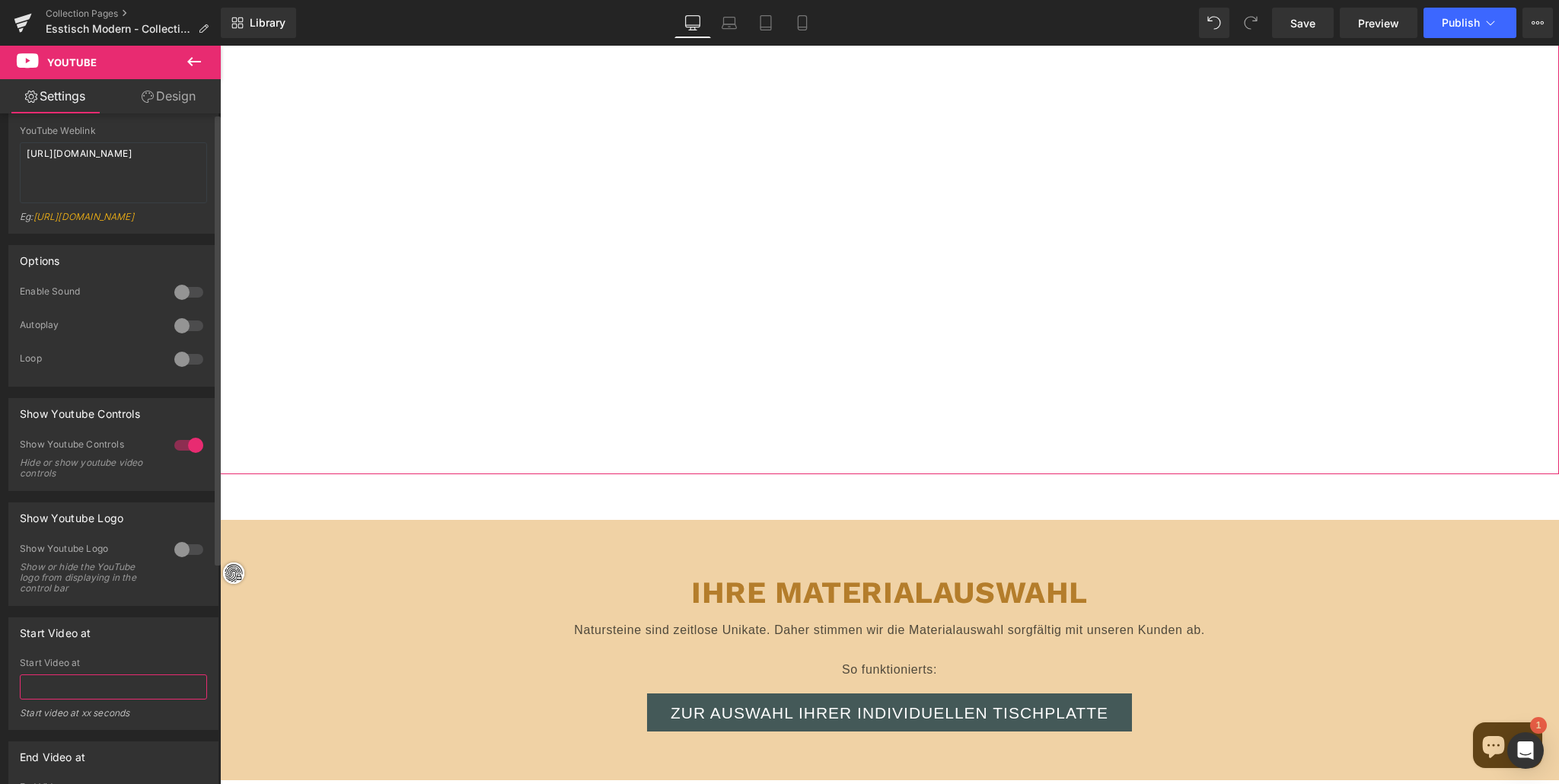
scroll to position [0, 0]
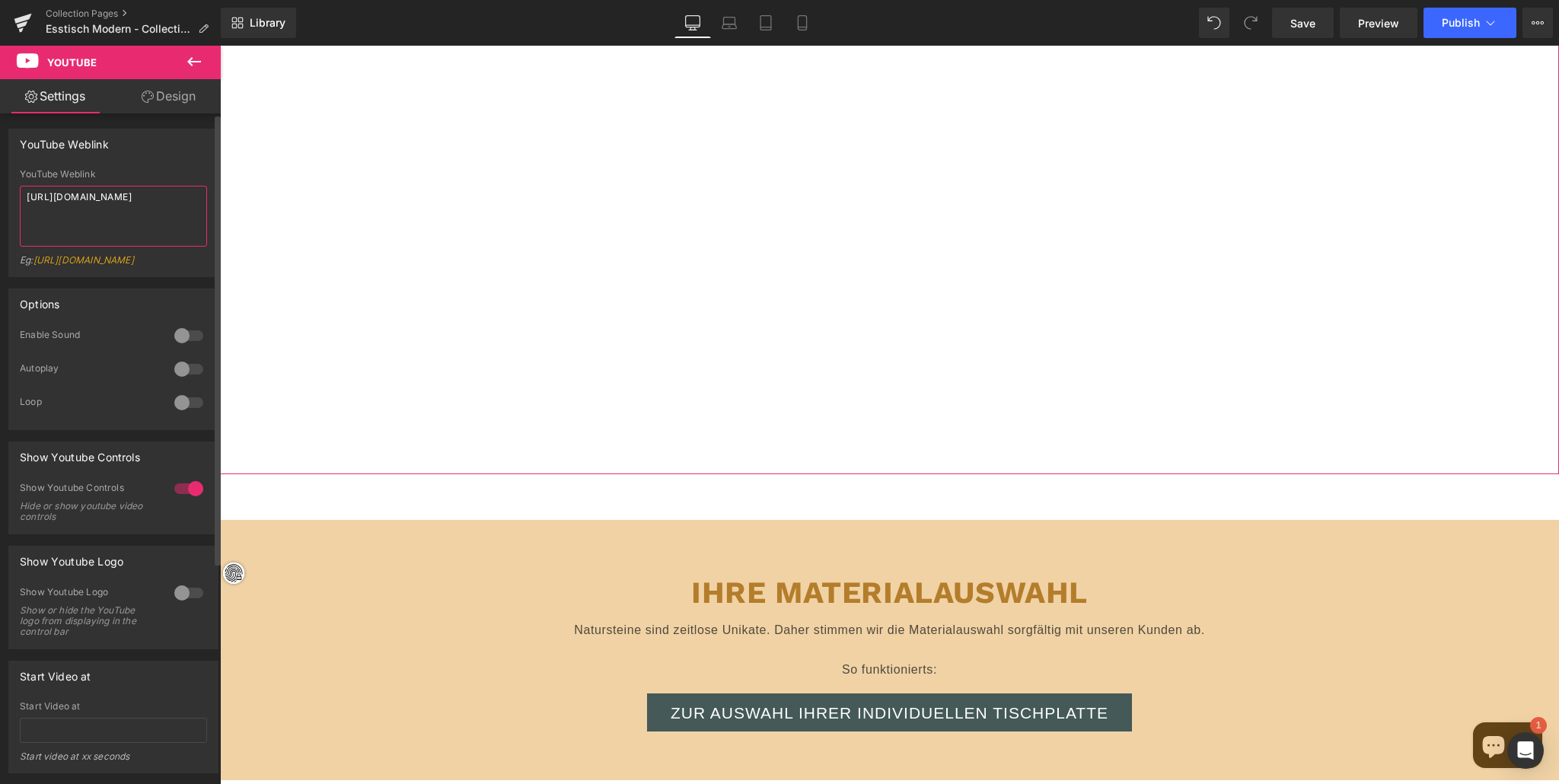
drag, startPoint x: 90, startPoint y: 212, endPoint x: 13, endPoint y: 199, distance: 78.1
click at [13, 199] on div "YouTube Weblink https://www.youtube.com/watch?v=OQBlWco72c4 Eg: https://www.you…" at bounding box center [113, 222] width 209 height 107
click at [45, 201] on textarea at bounding box center [113, 216] width 188 height 61
paste textarea "https://youtu.be/y10Tej-Sa60"
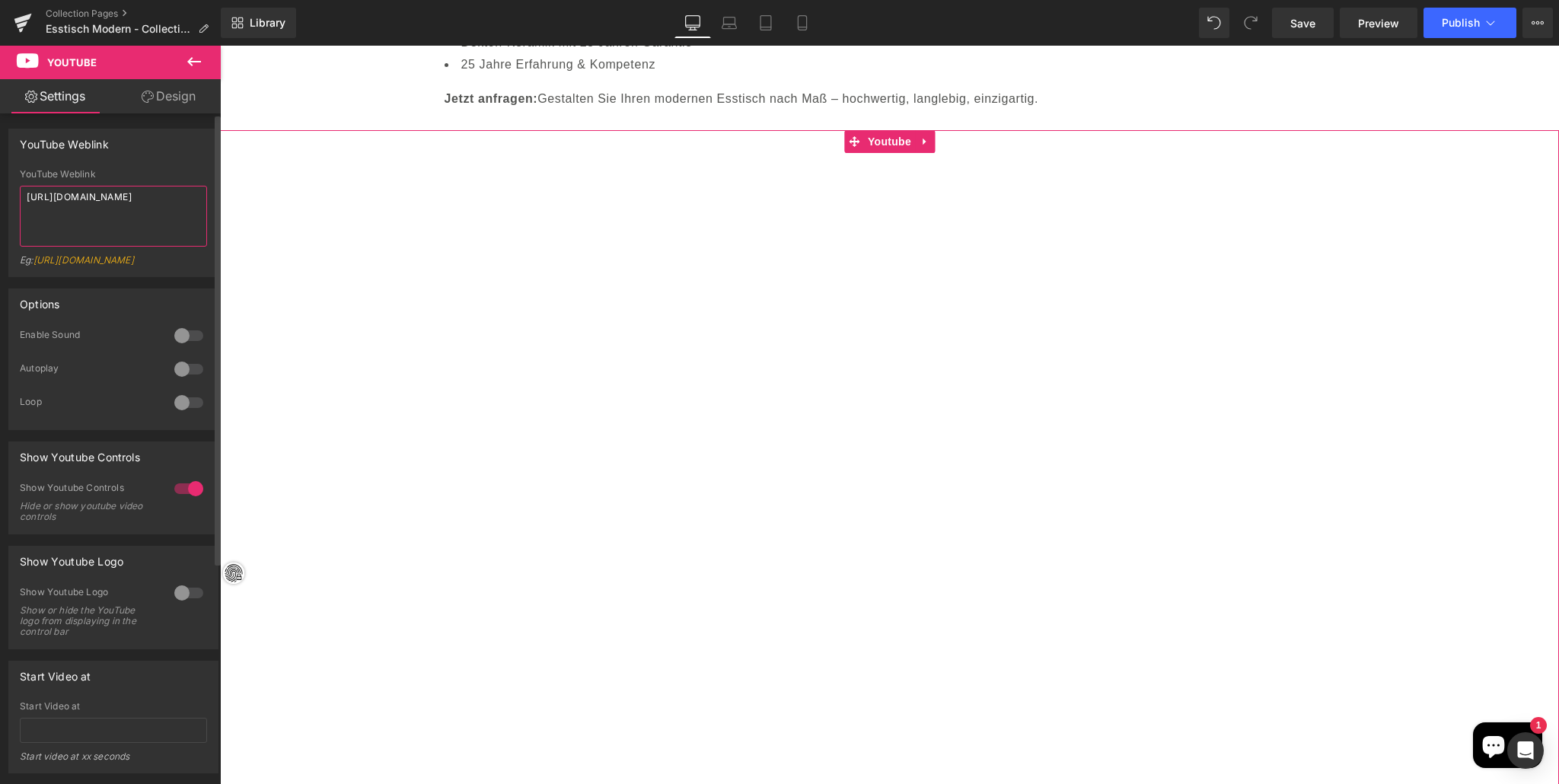
scroll to position [17703, 0]
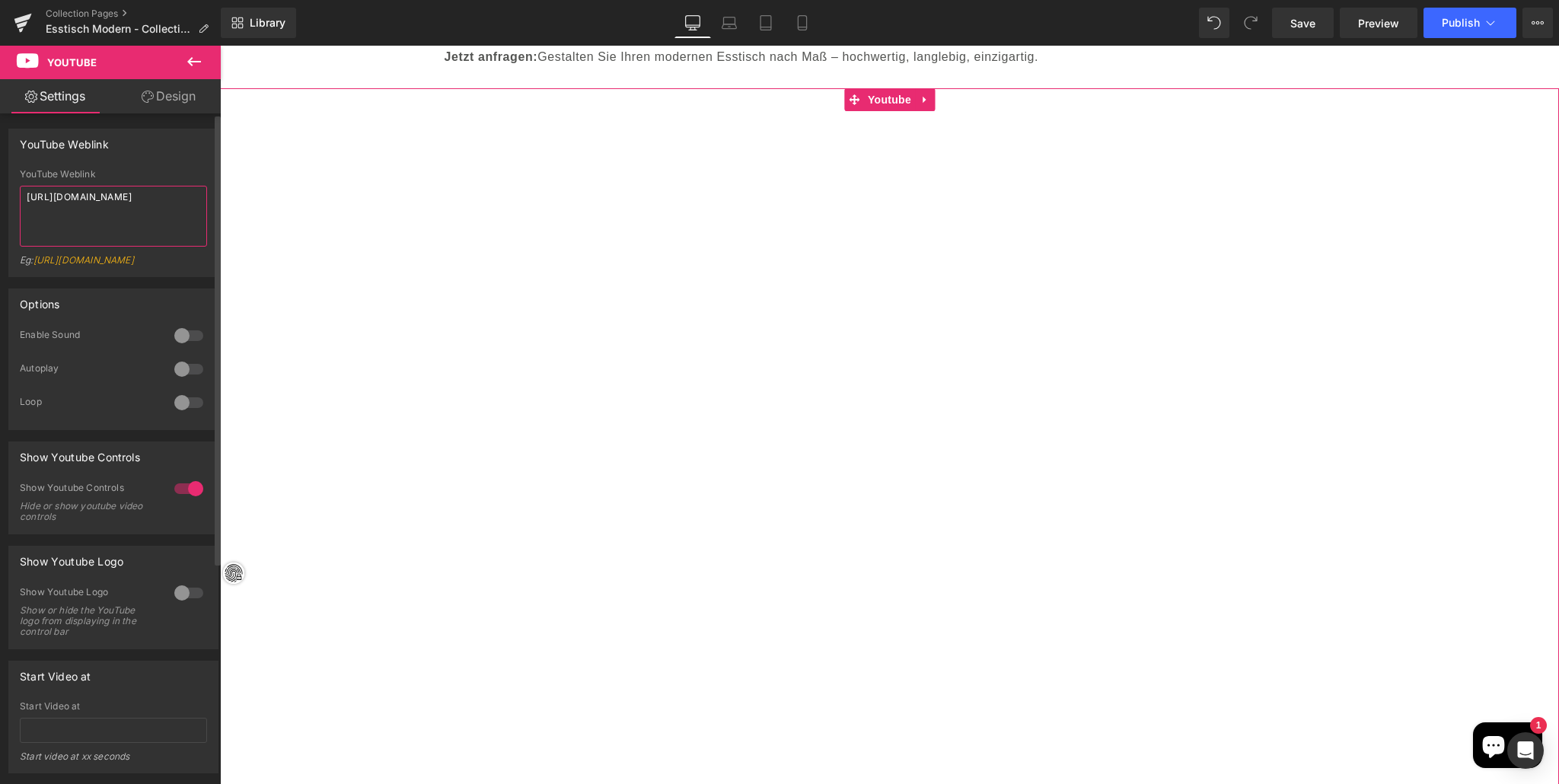
type textarea "https://youtu.be/y10Tej-Sa60"
click at [173, 348] on div at bounding box center [188, 335] width 36 height 24
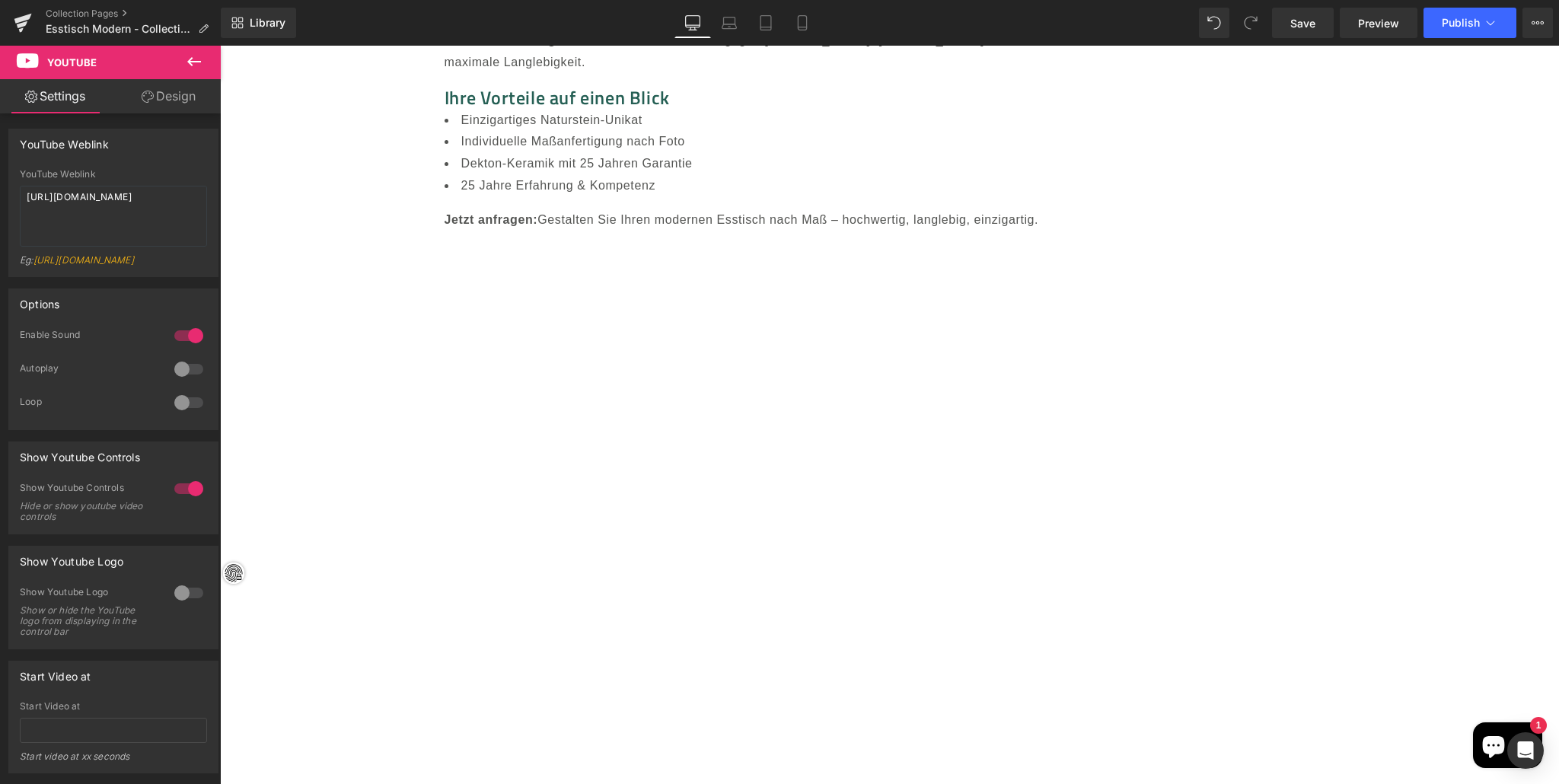
scroll to position [17547, 0]
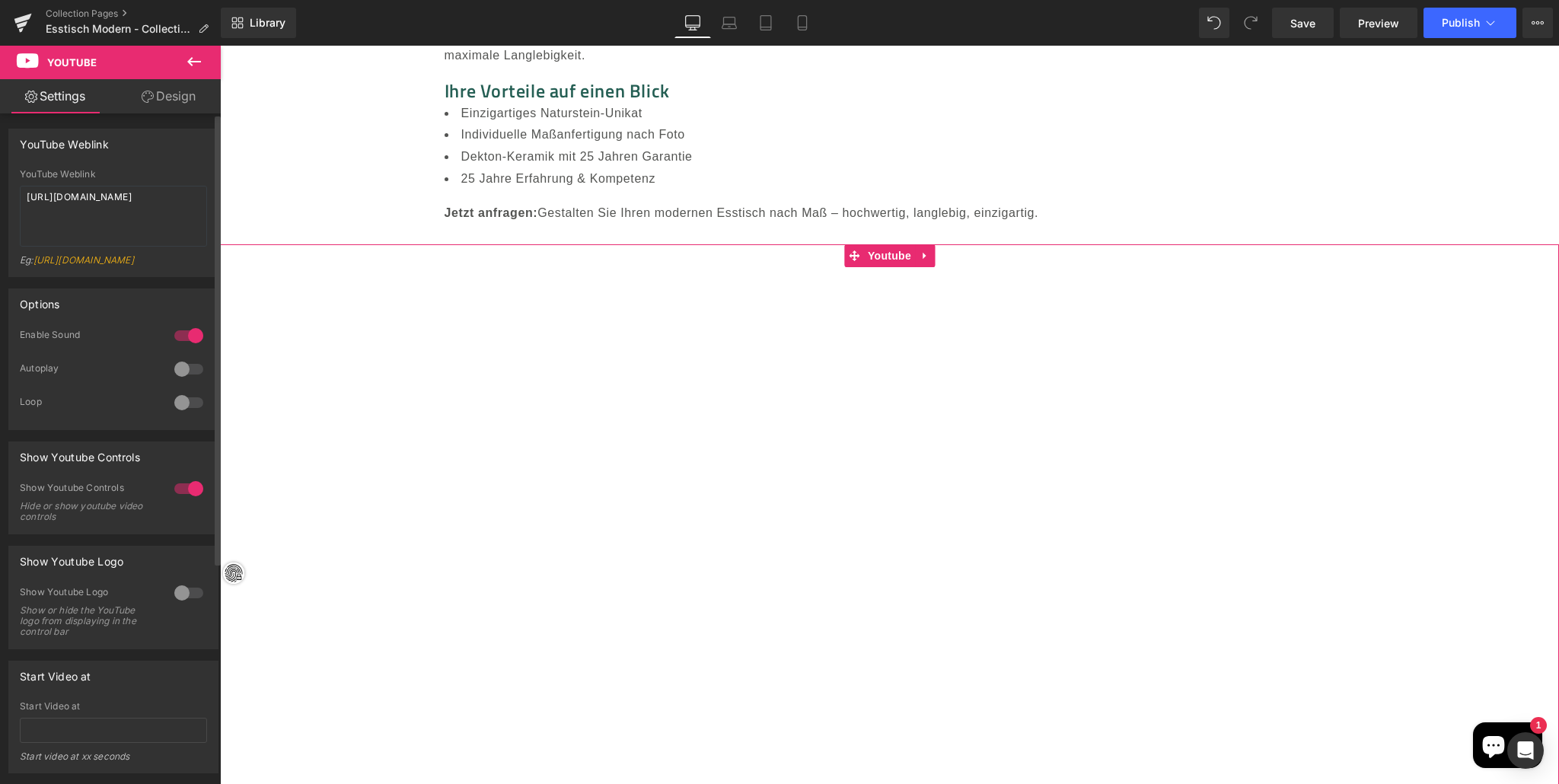
click at [173, 381] on div at bounding box center [188, 369] width 36 height 24
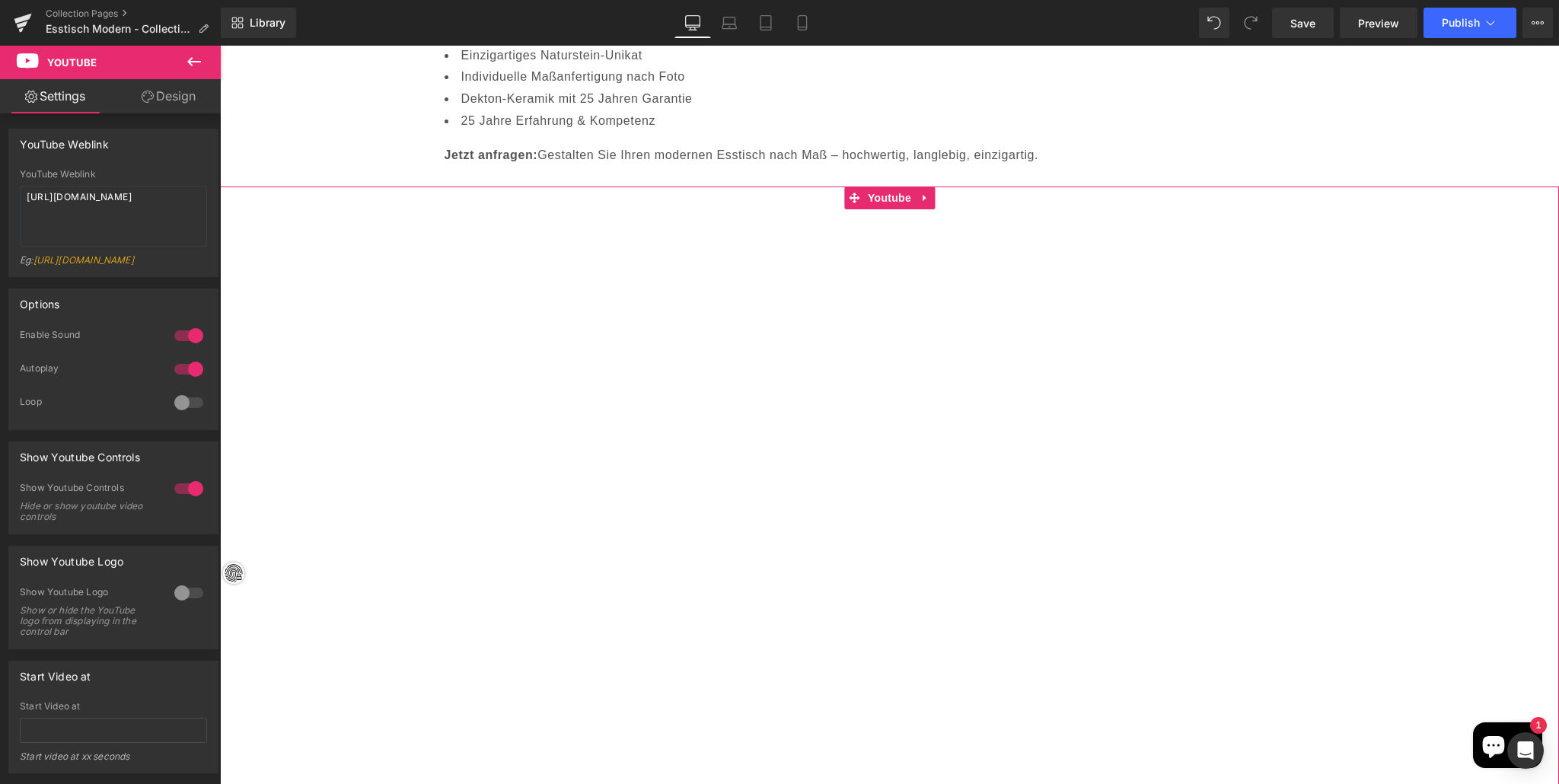
scroll to position [17616, 0]
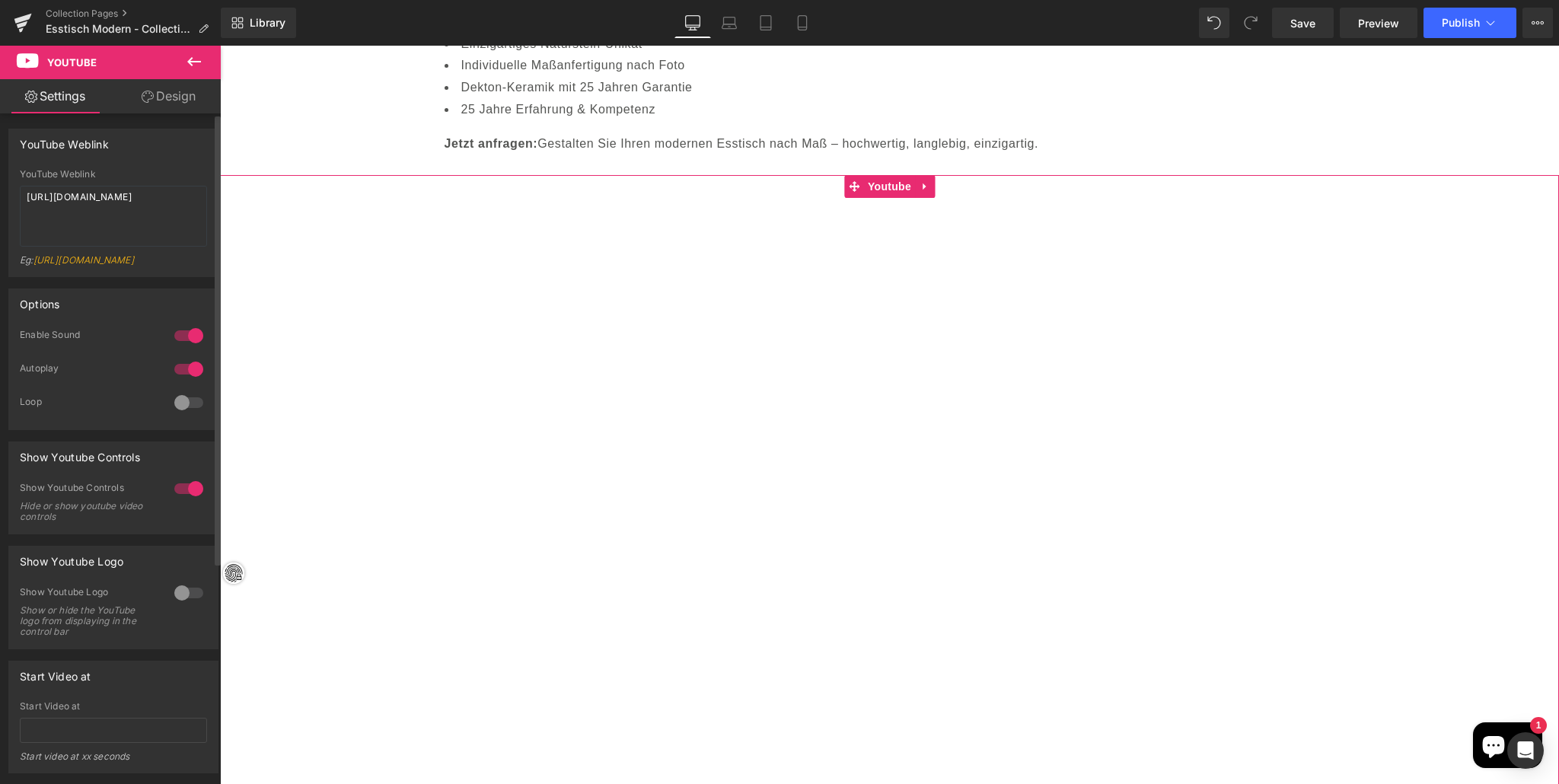
click at [173, 415] on div at bounding box center [188, 402] width 36 height 24
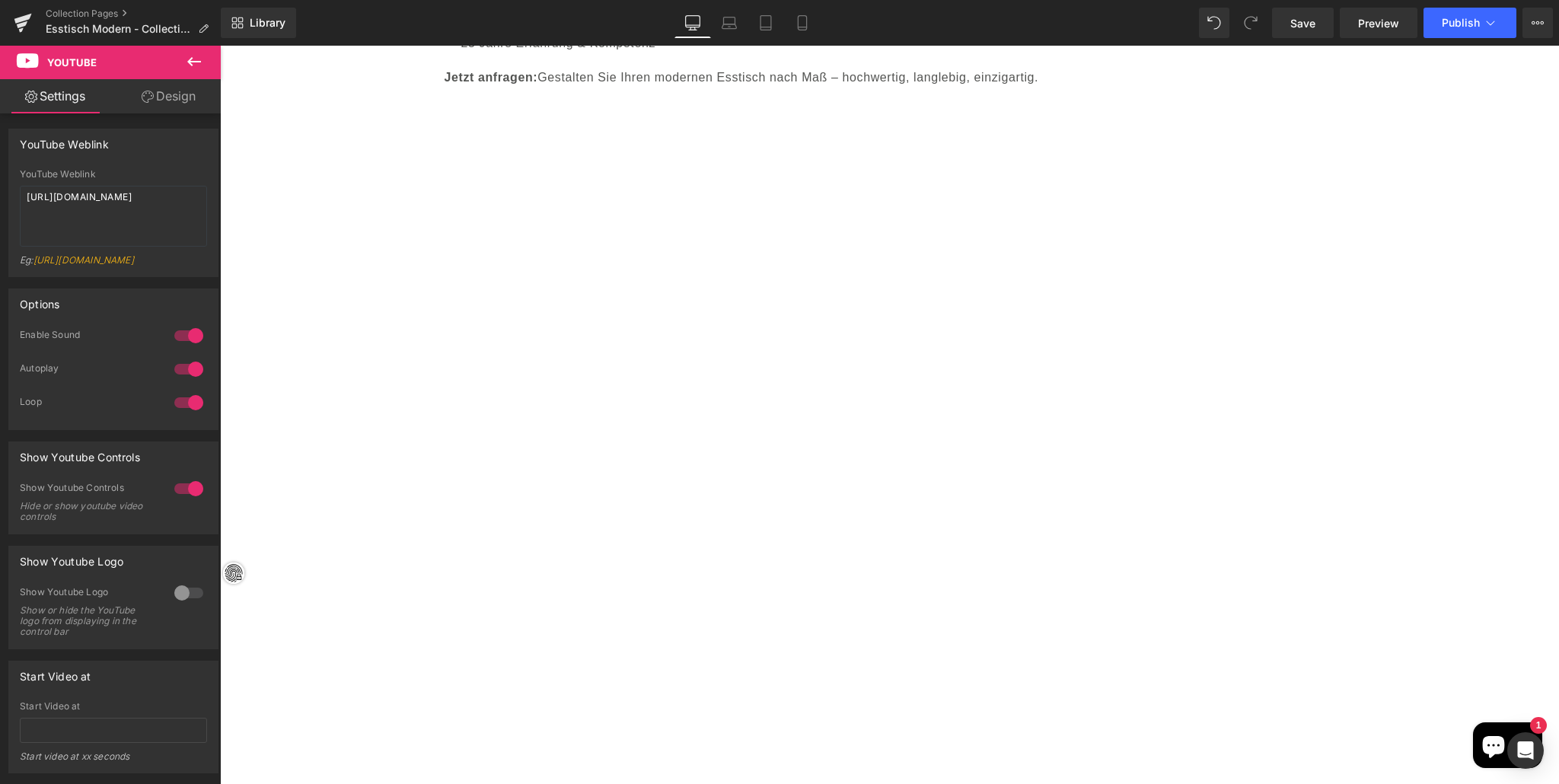
scroll to position [17681, 0]
click at [1310, 22] on span "Save" at bounding box center [1303, 23] width 25 height 16
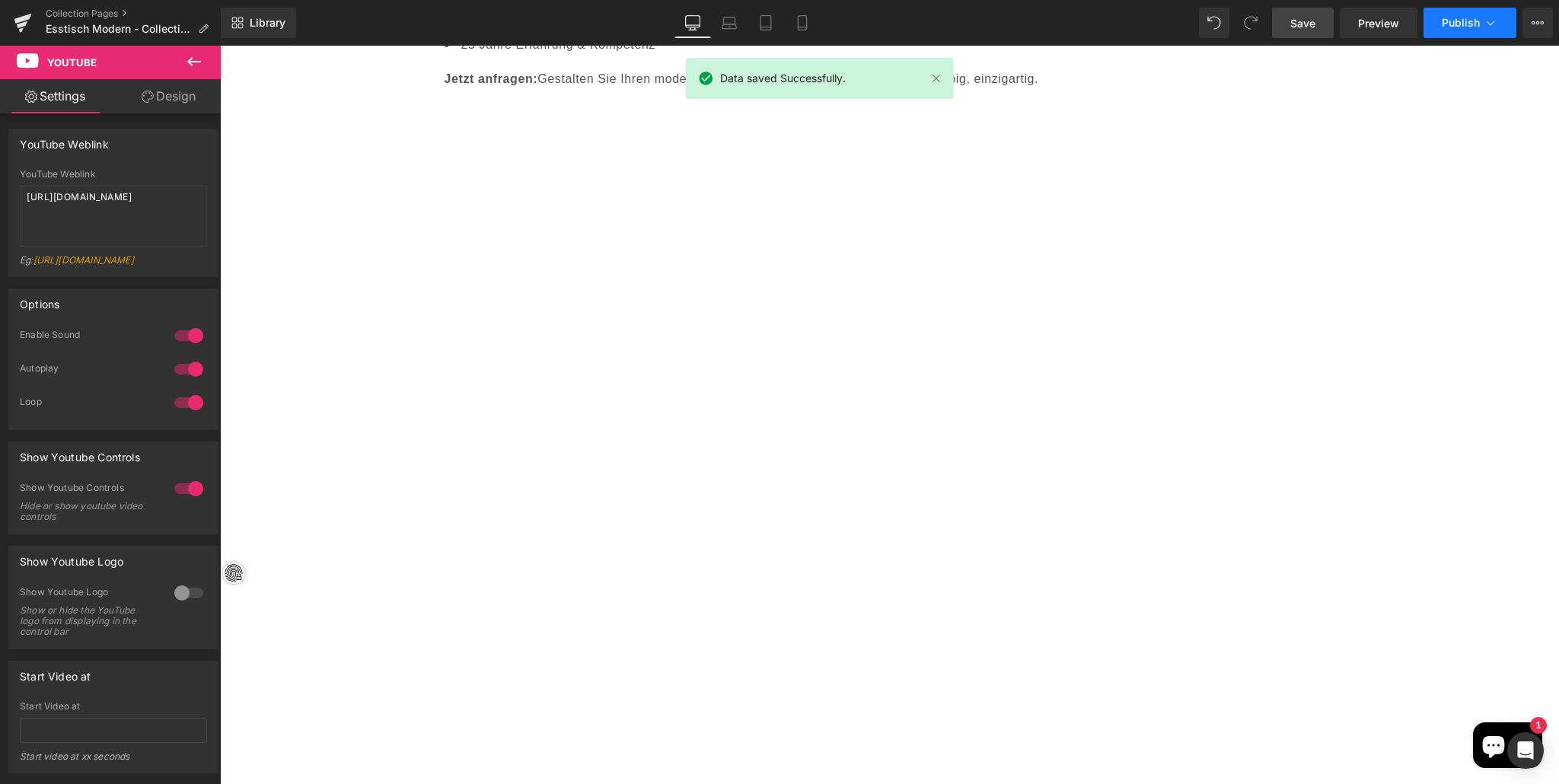
click at [1459, 22] on span "Publish" at bounding box center [1460, 23] width 38 height 12
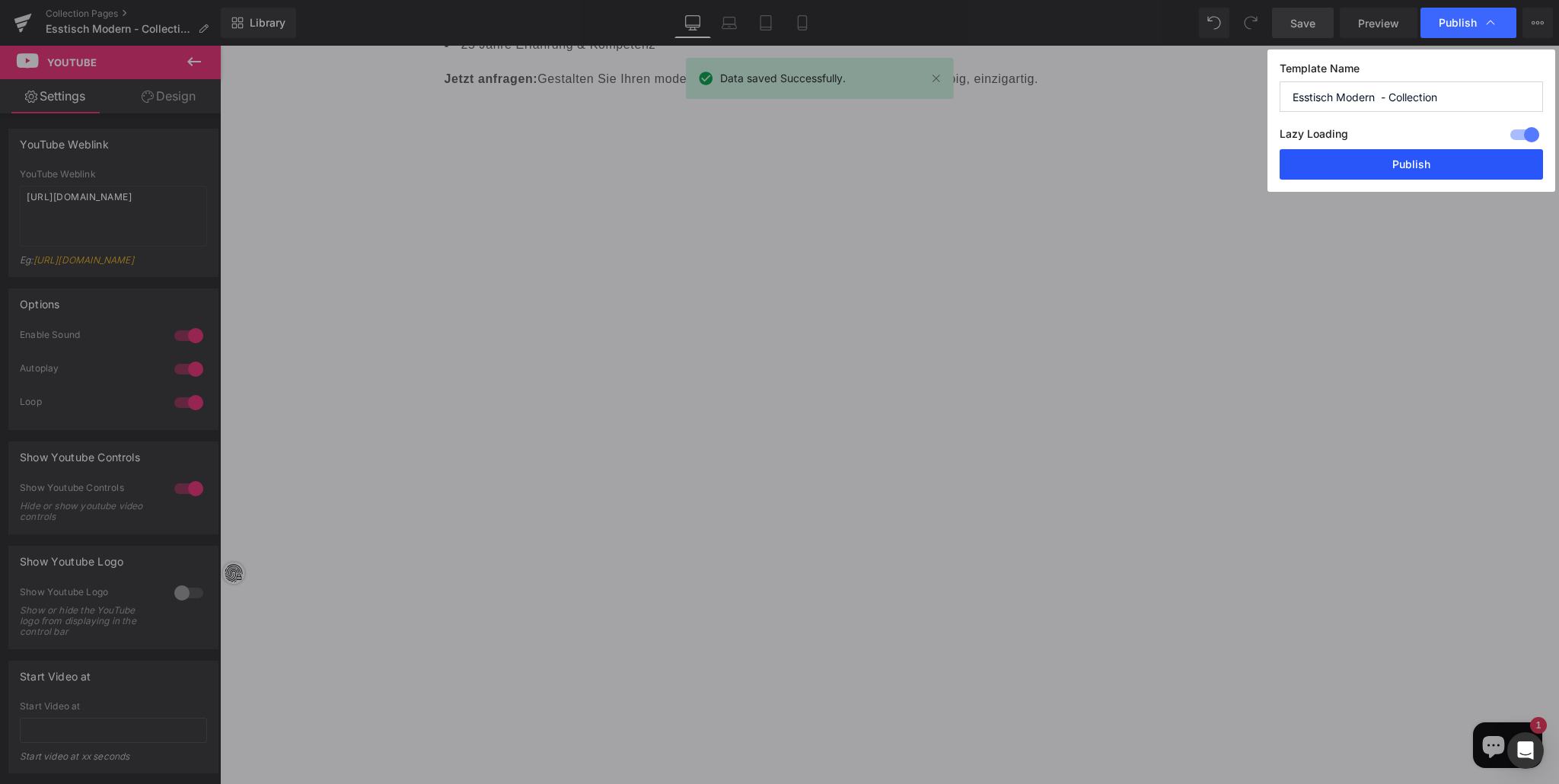
click at [1420, 167] on button "Publish" at bounding box center [1411, 165] width 264 height 30
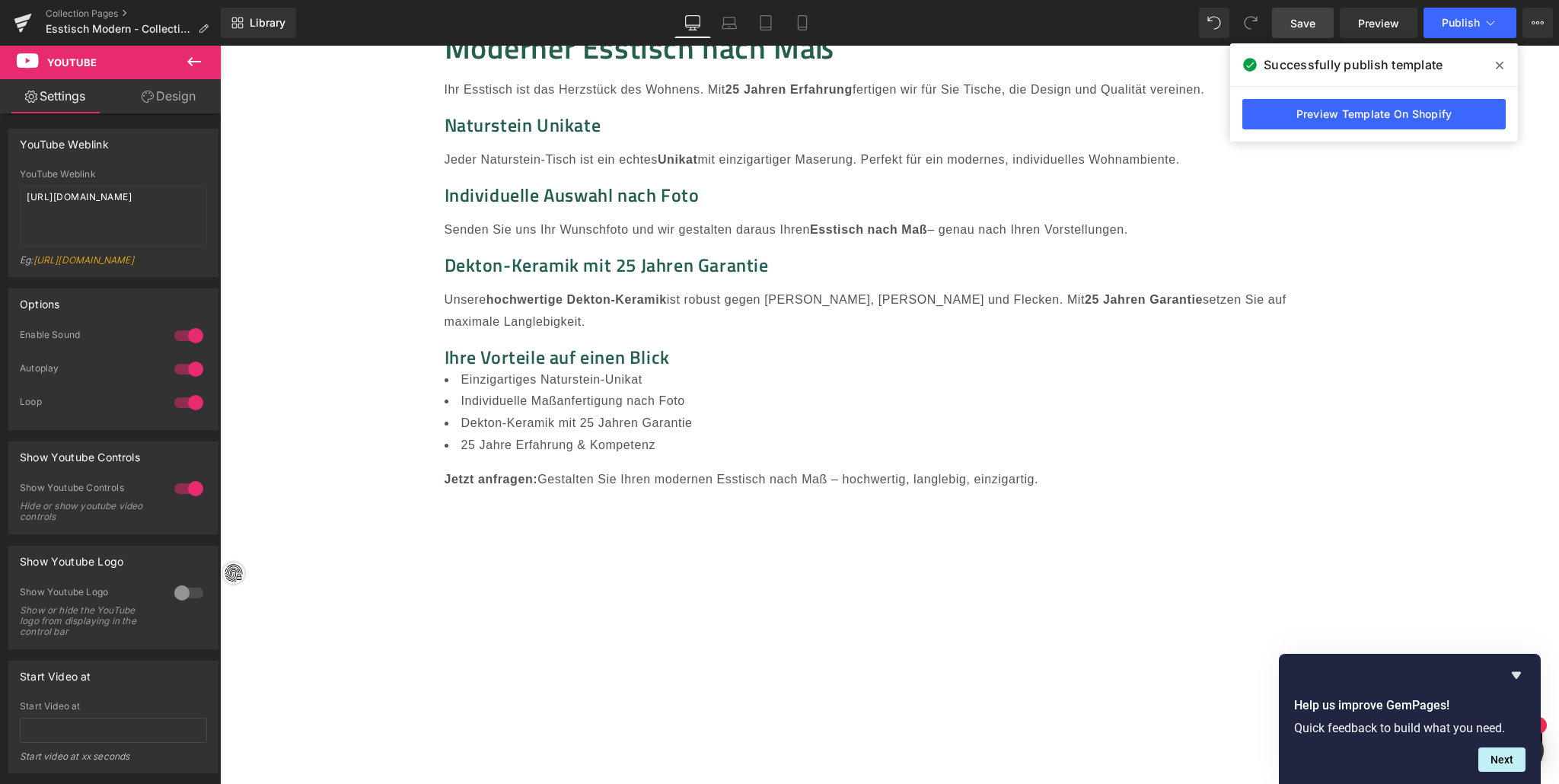
scroll to position [17285, 0]
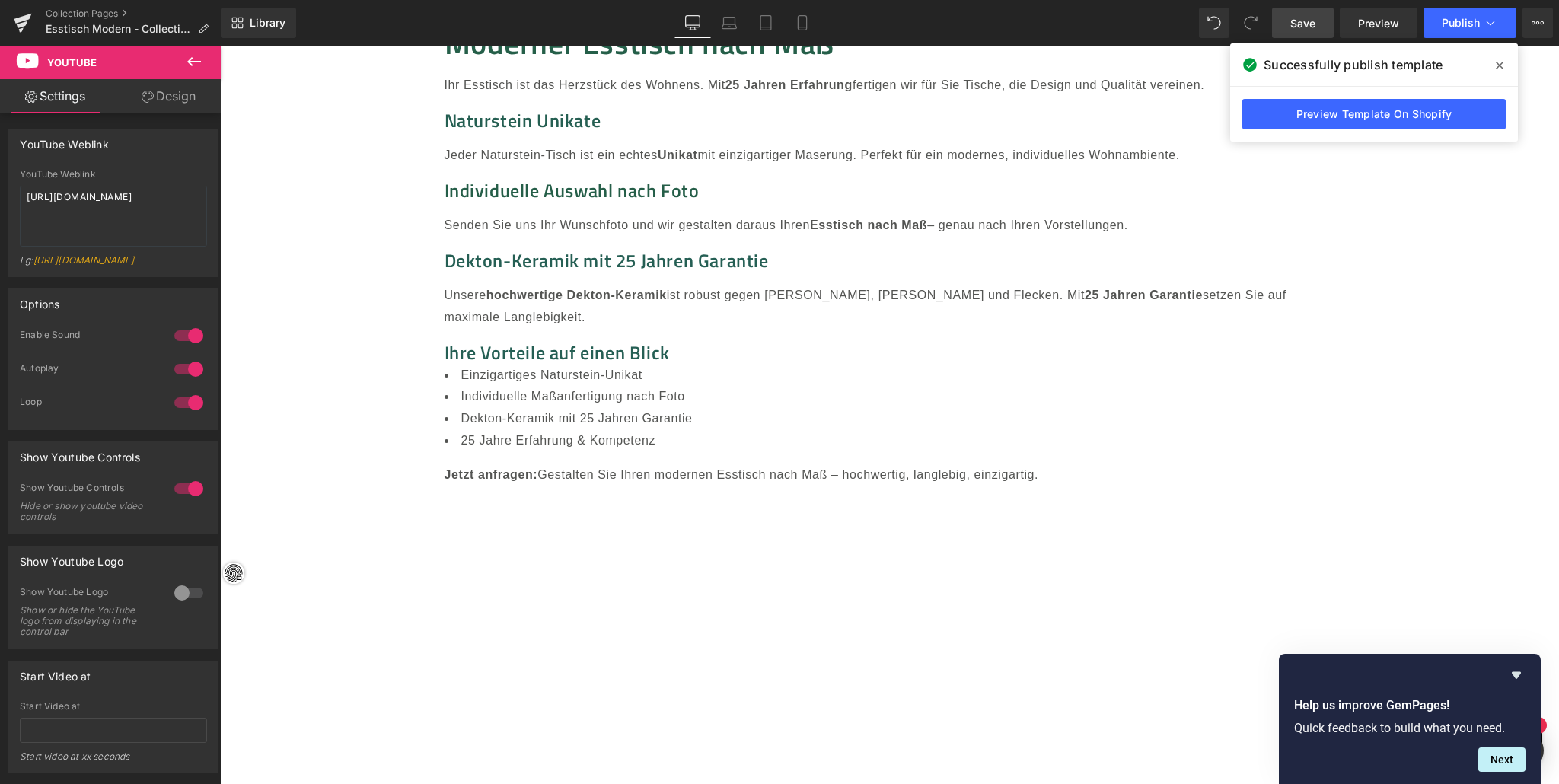
click at [193, 53] on icon at bounding box center [194, 62] width 19 height 19
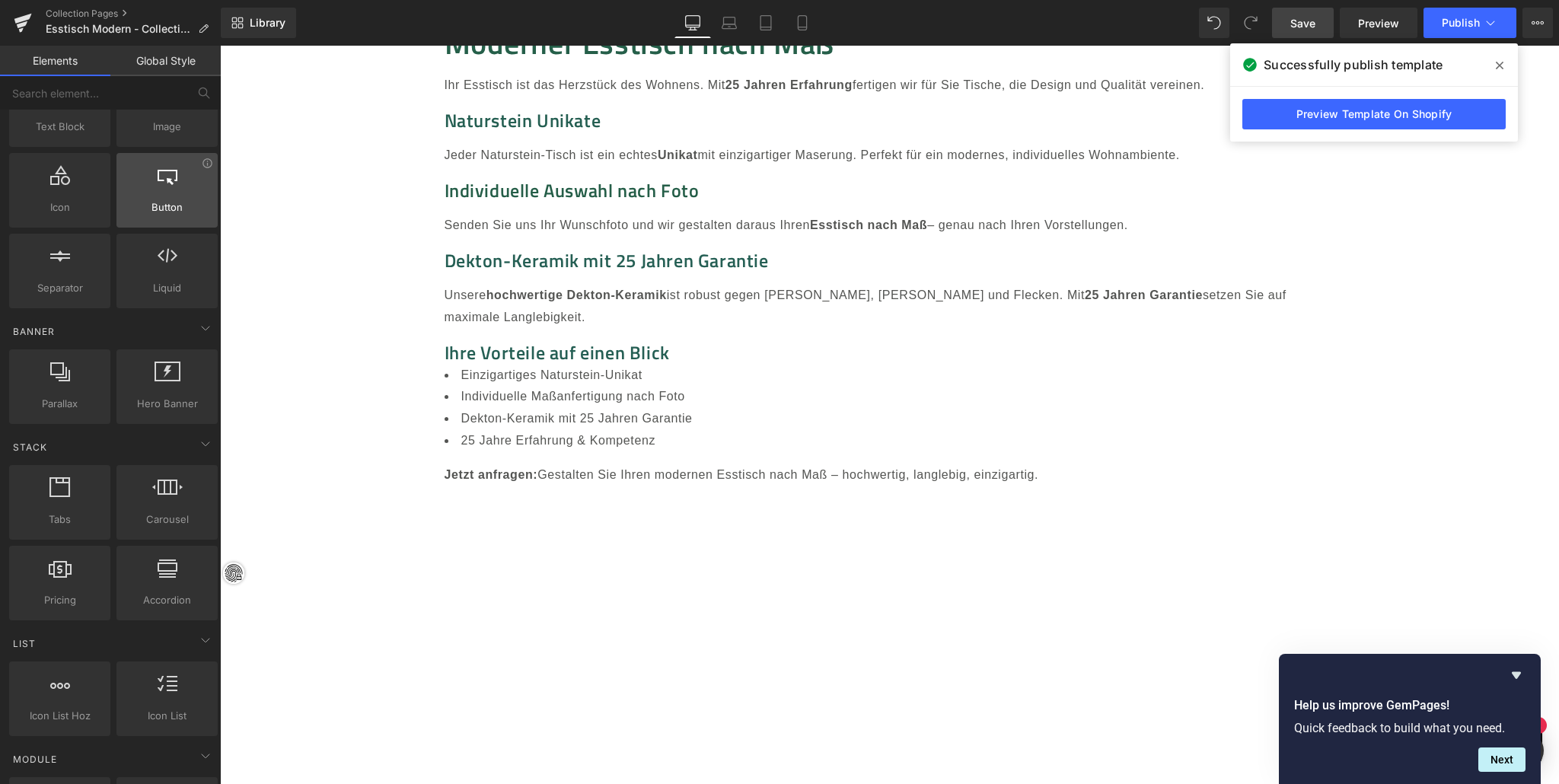
scroll to position [0, 0]
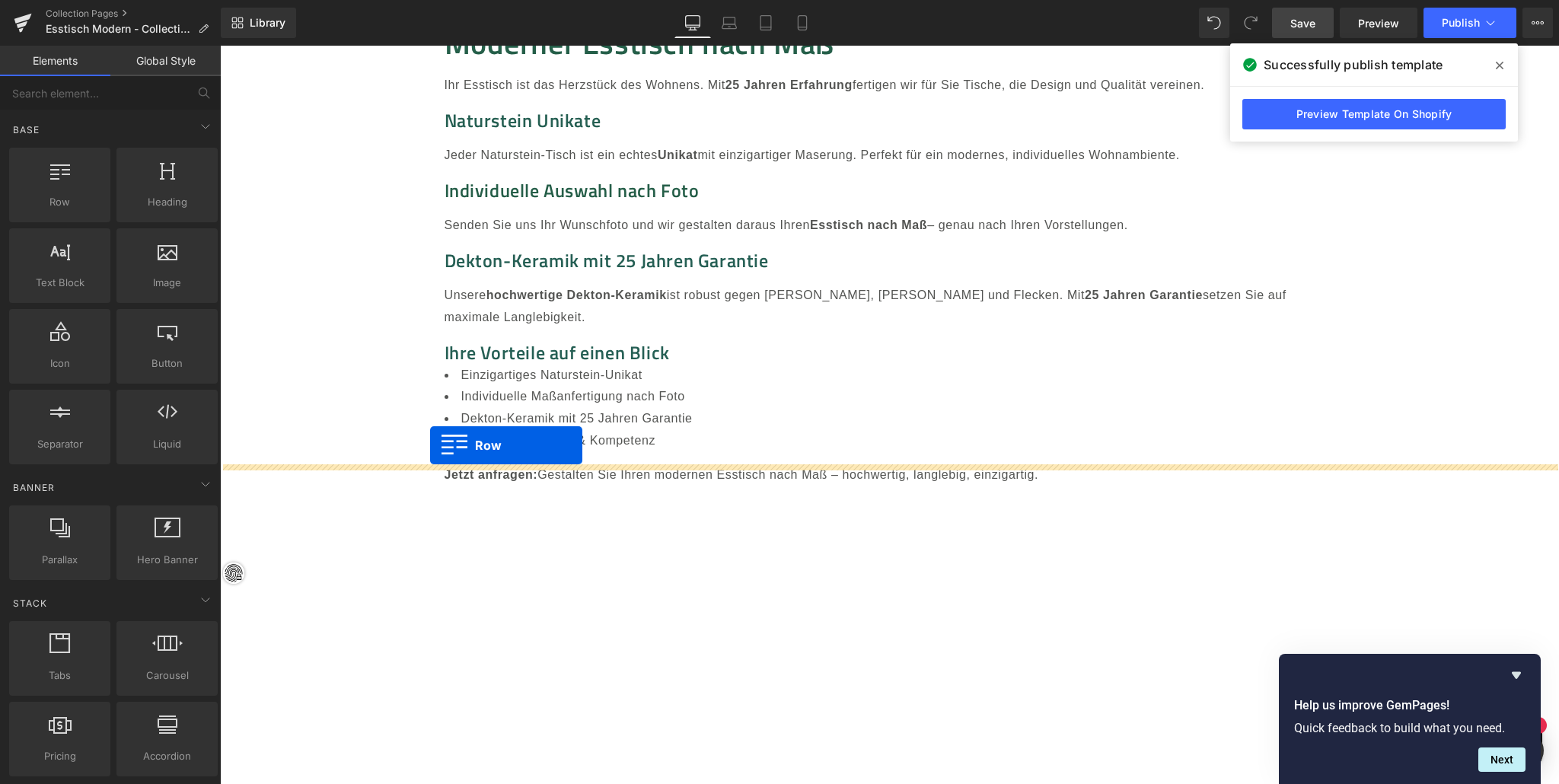
drag, startPoint x: 277, startPoint y: 246, endPoint x: 433, endPoint y: 444, distance: 252.1
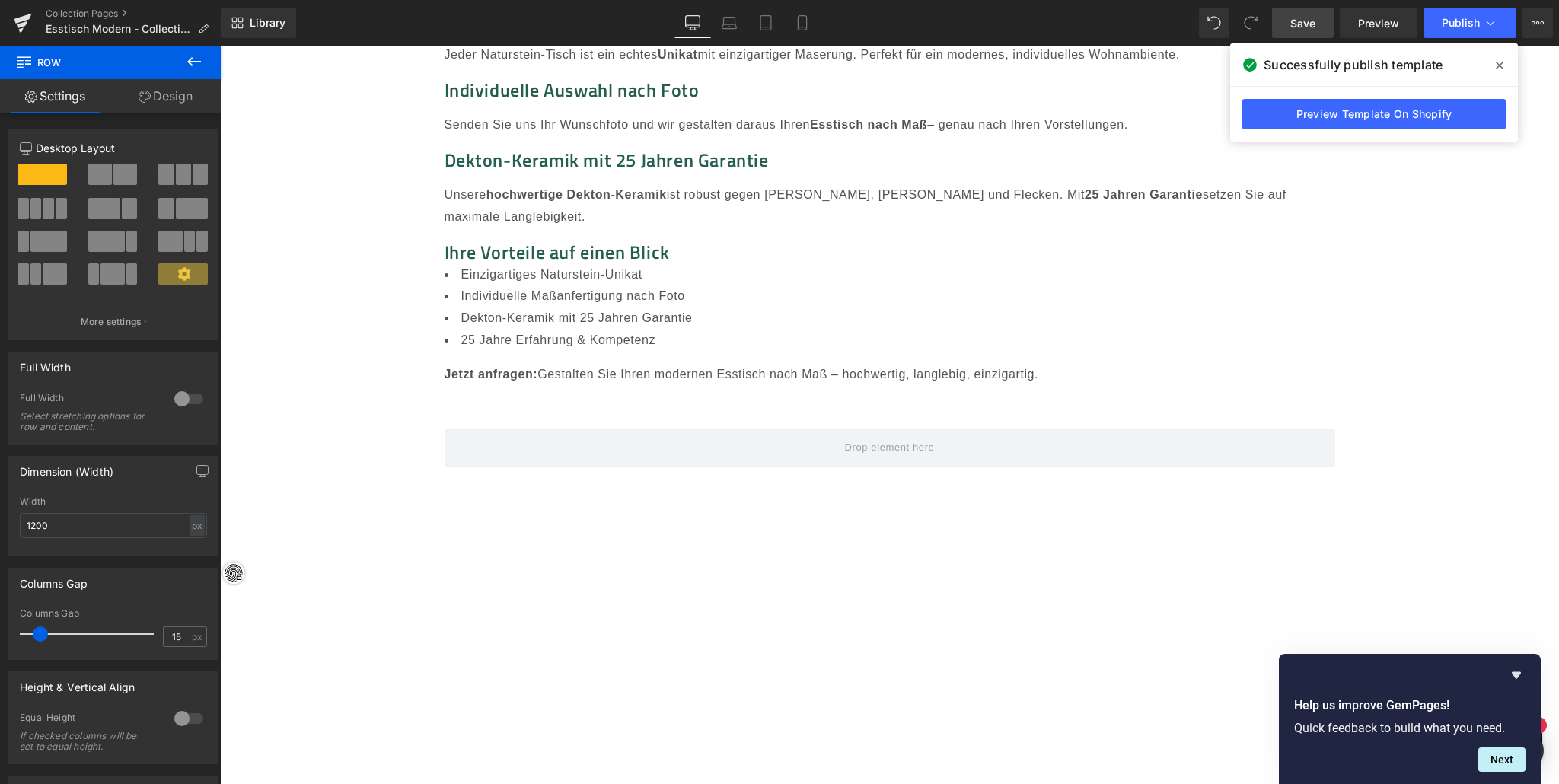
scroll to position [17381, 0]
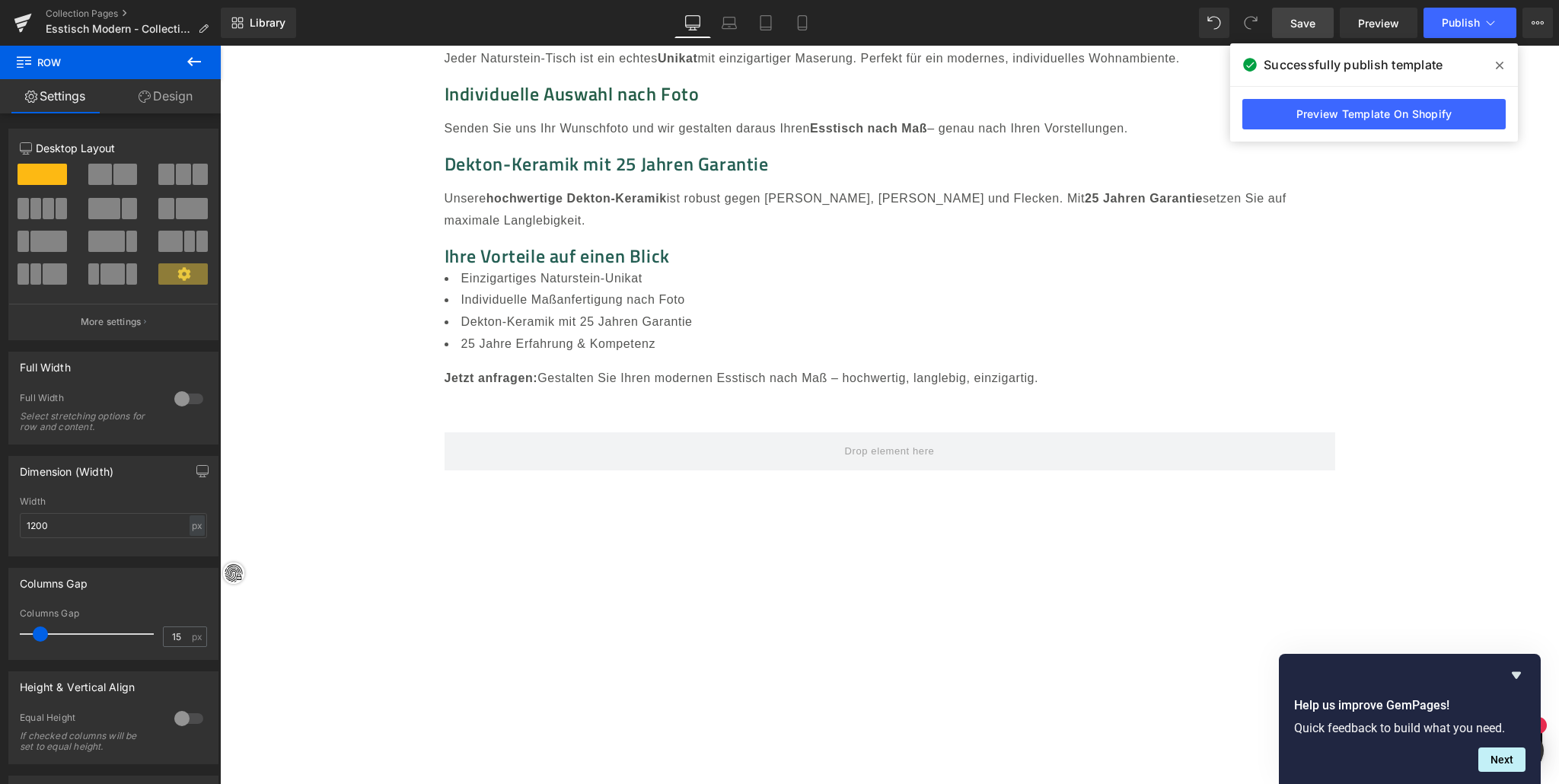
click at [188, 52] on icon at bounding box center [194, 62] width 19 height 19
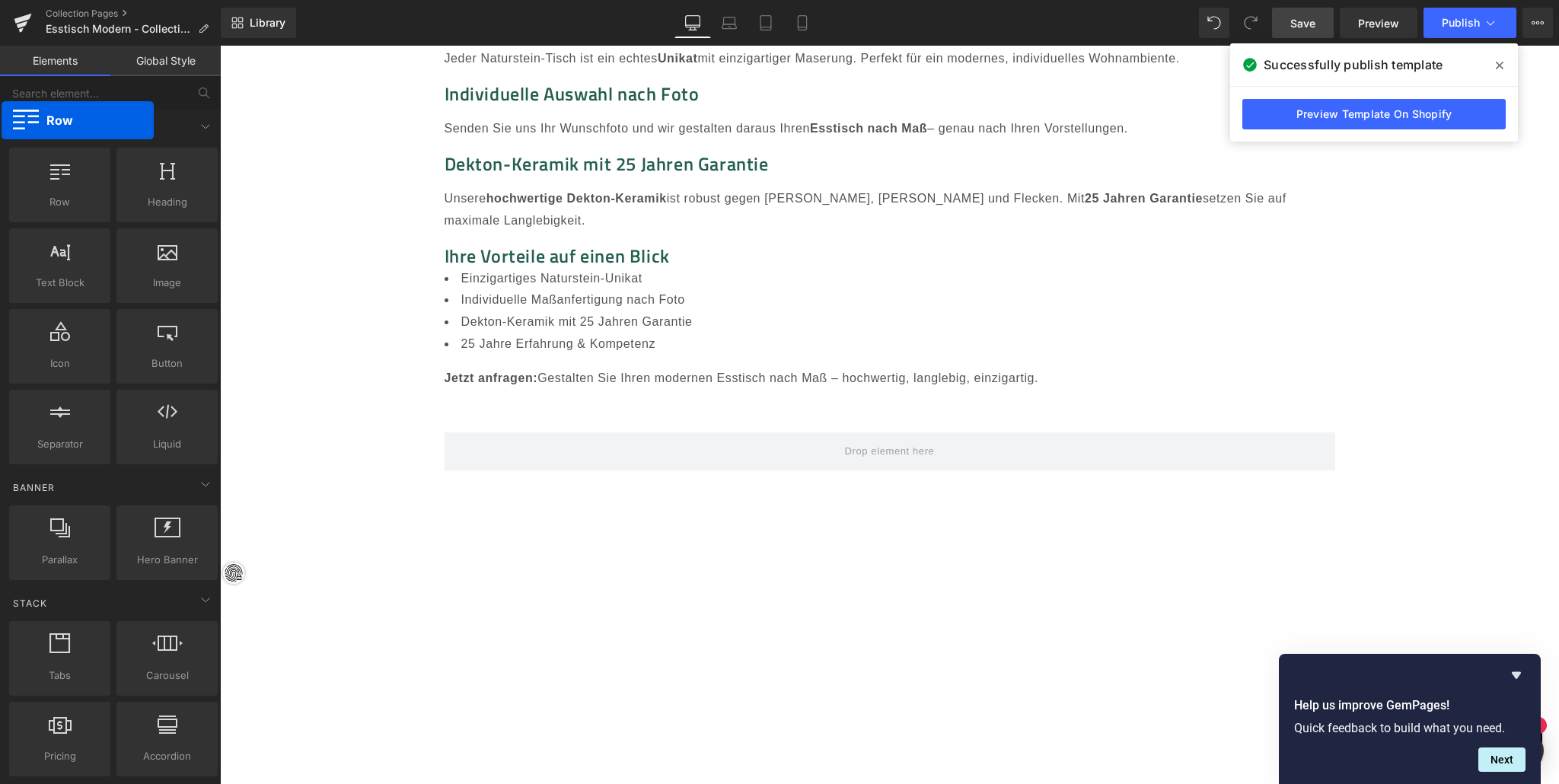
drag, startPoint x: 65, startPoint y: 179, endPoint x: 0, endPoint y: 118, distance: 89.1
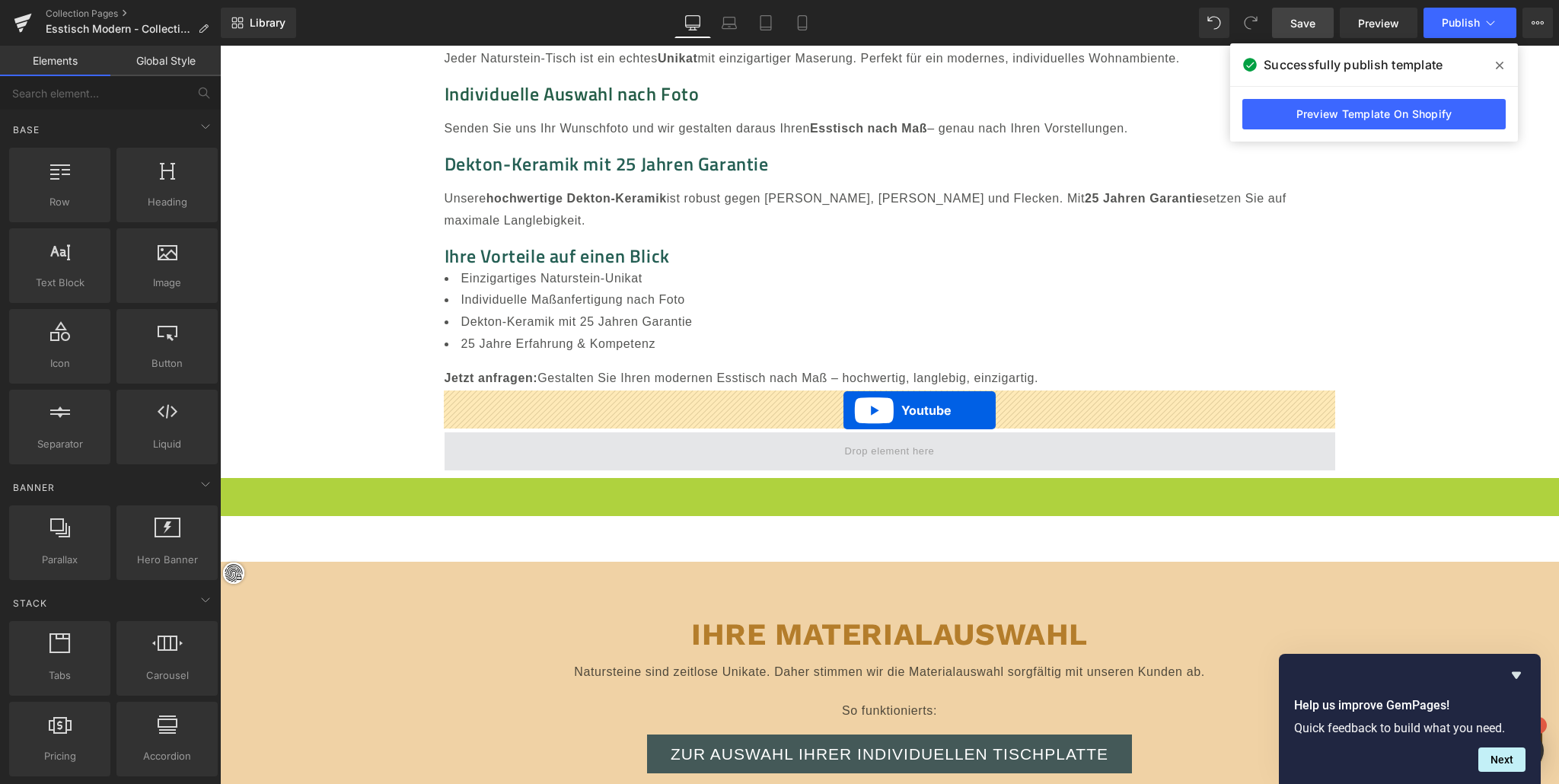
drag, startPoint x: 868, startPoint y: 444, endPoint x: 844, endPoint y: 411, distance: 40.8
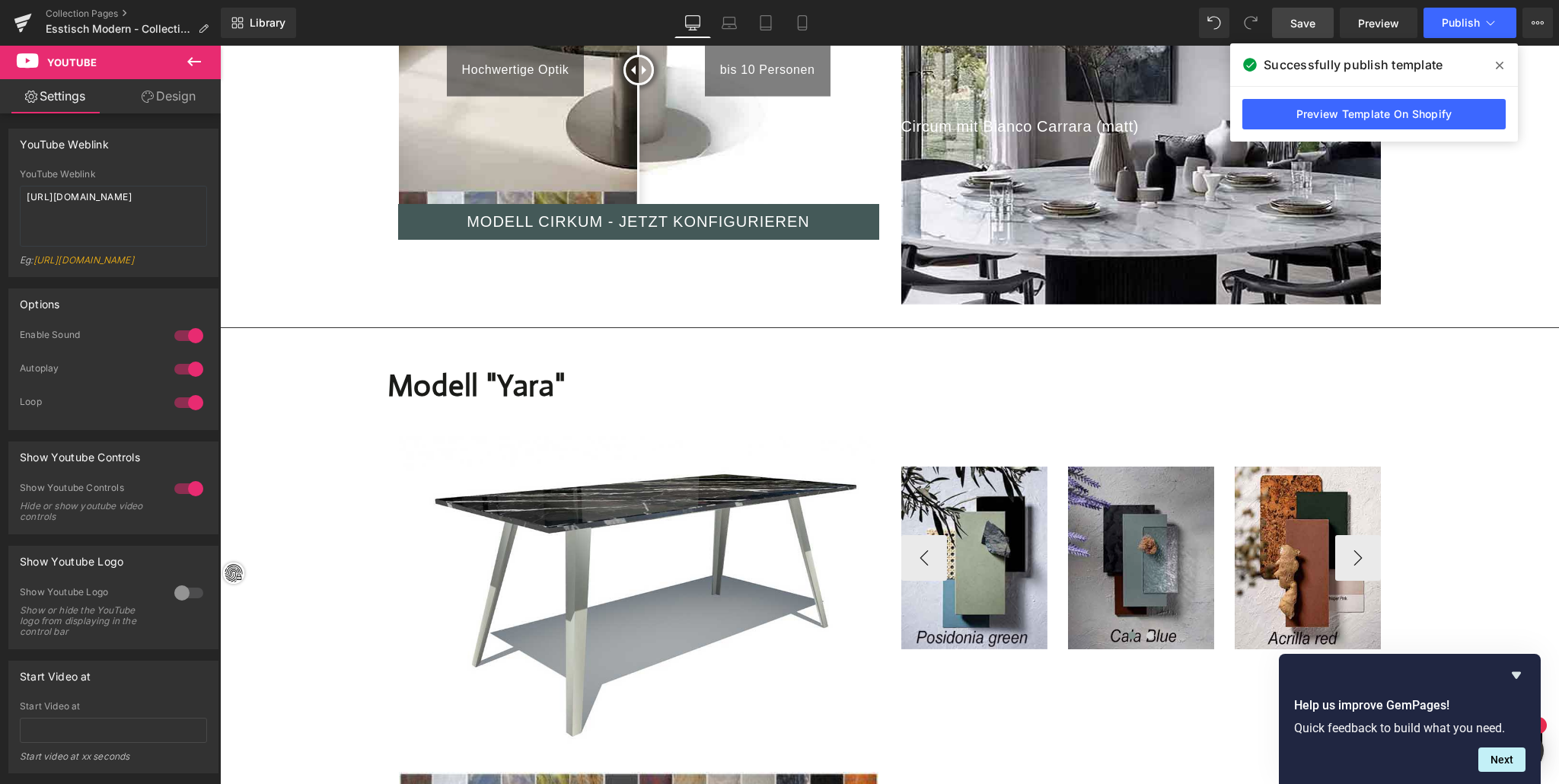
scroll to position [8043, 0]
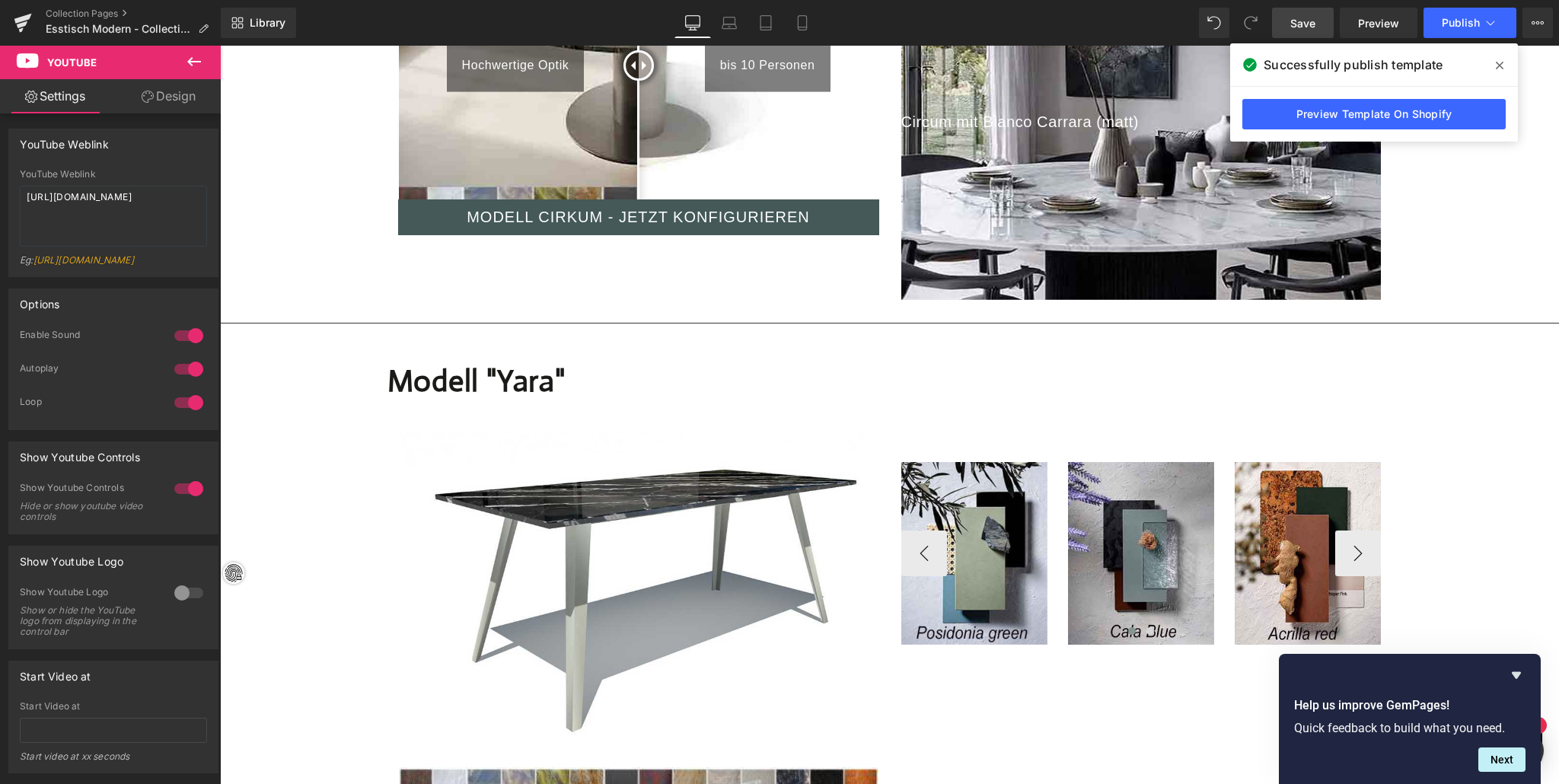
click at [1164, 521] on div "Image" at bounding box center [1141, 553] width 146 height 182
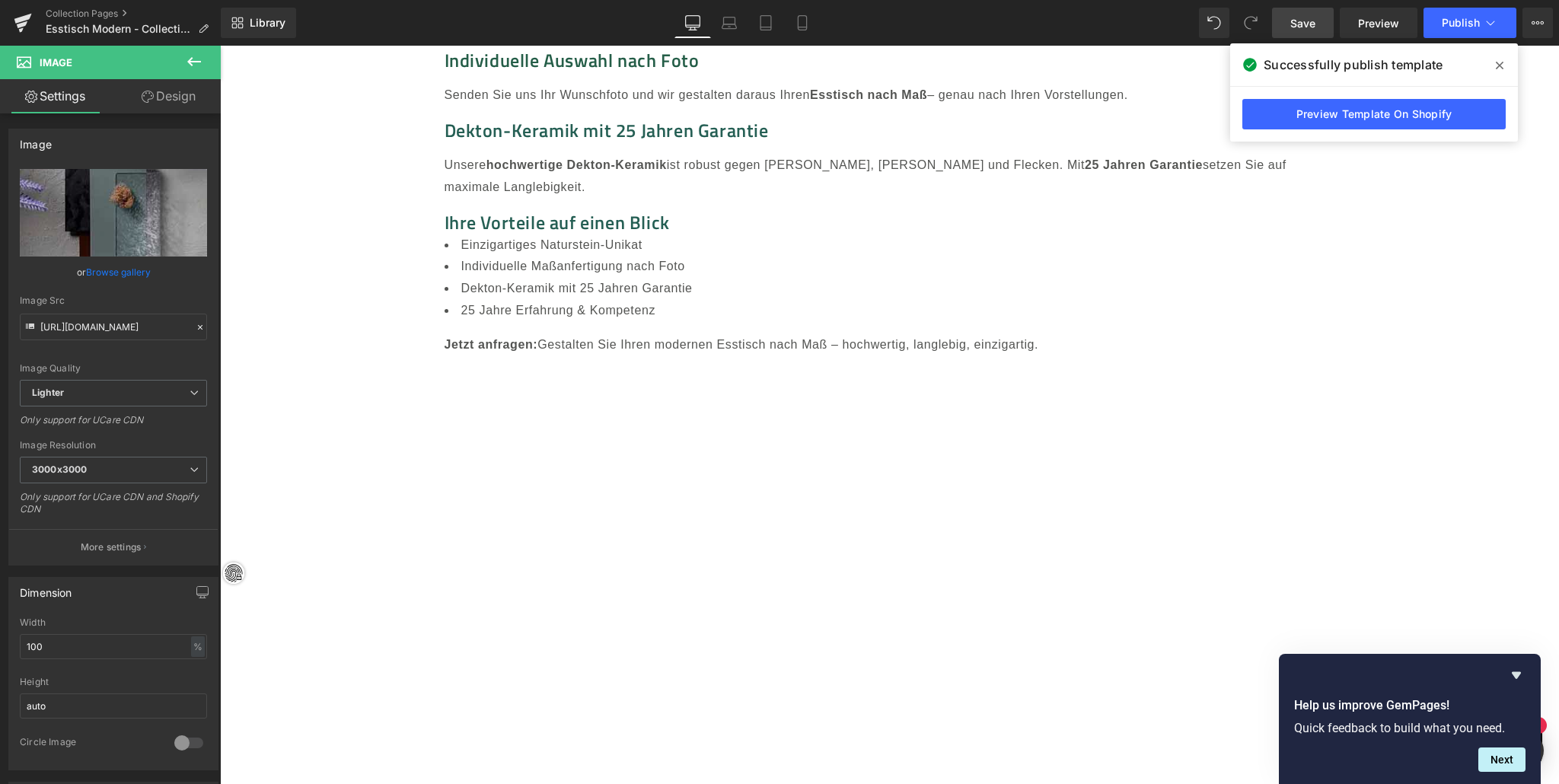
scroll to position [17413, 0]
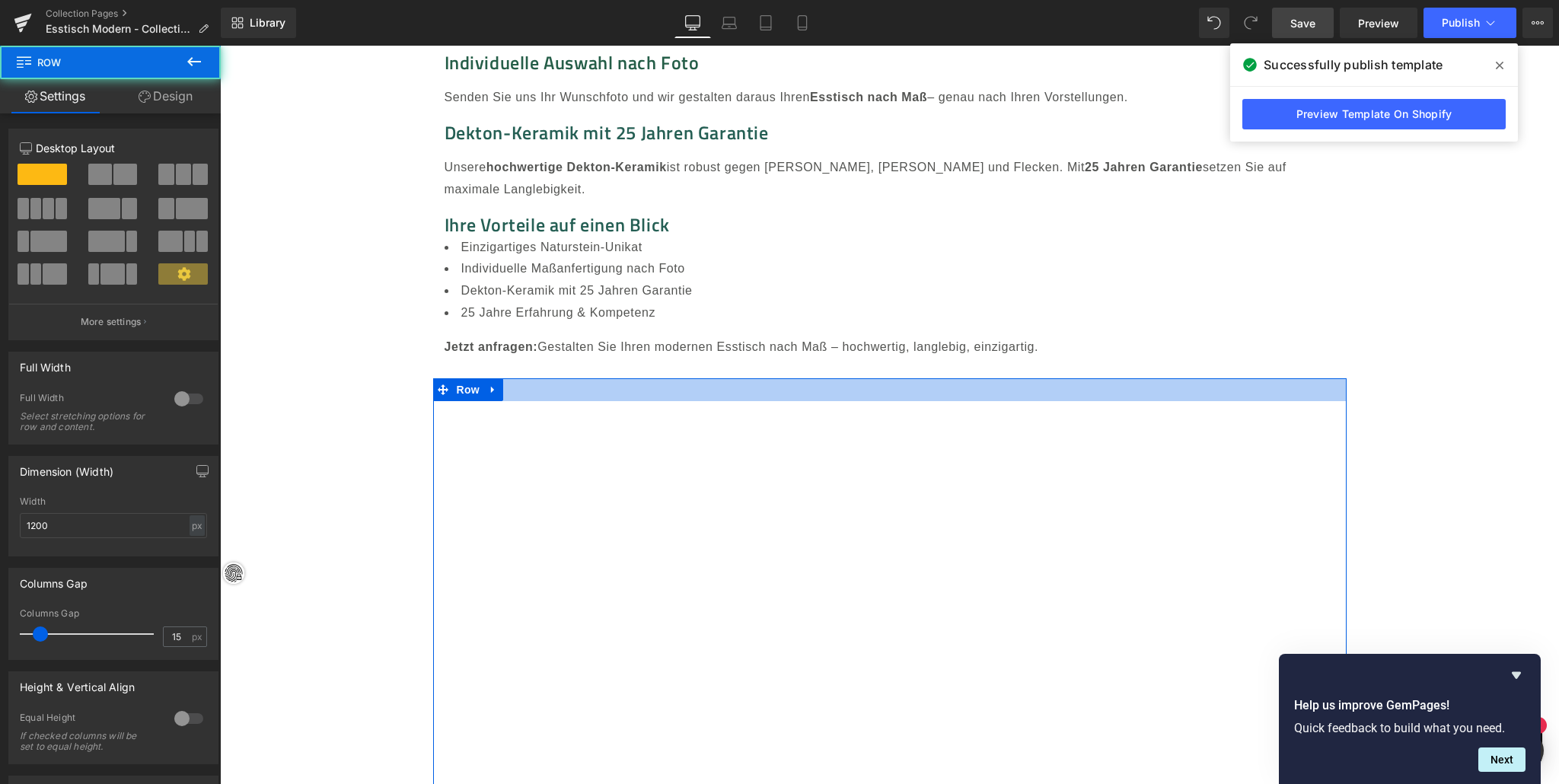
click at [720, 378] on div "Youtube Row" at bounding box center [890, 644] width 913 height 531
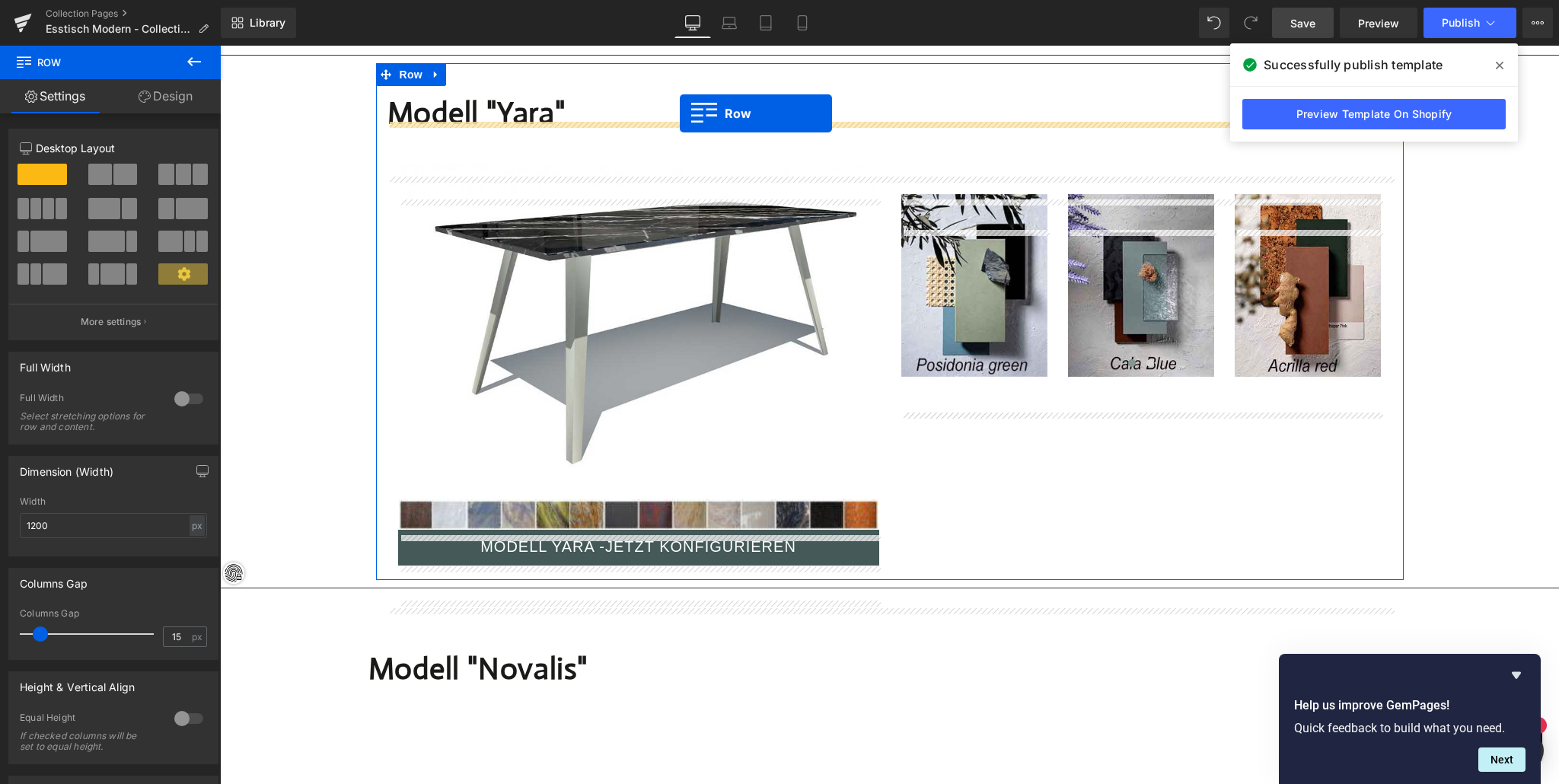
scroll to position [8235, 0]
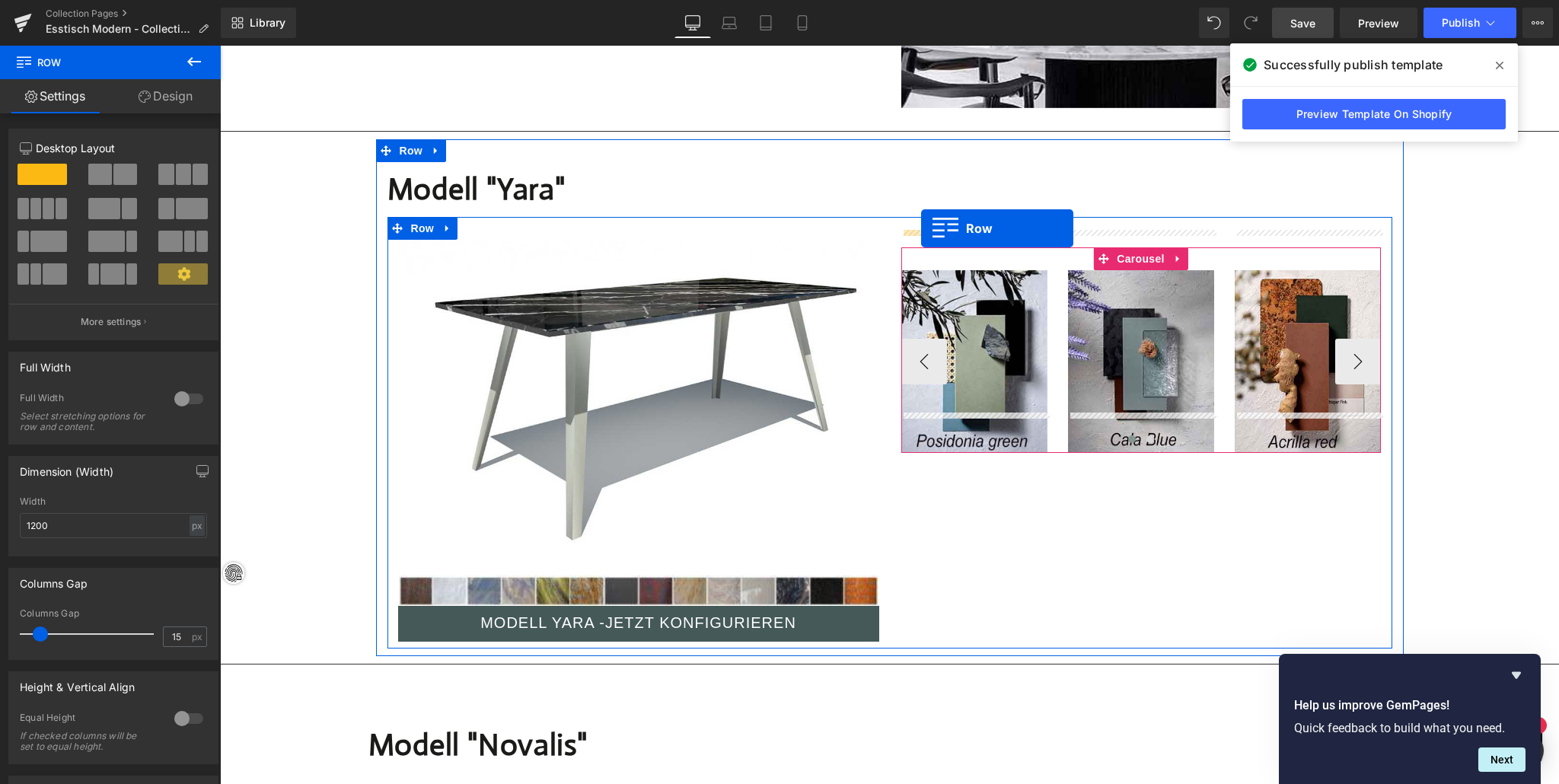
drag, startPoint x: 467, startPoint y: 343, endPoint x: 920, endPoint y: 229, distance: 467.1
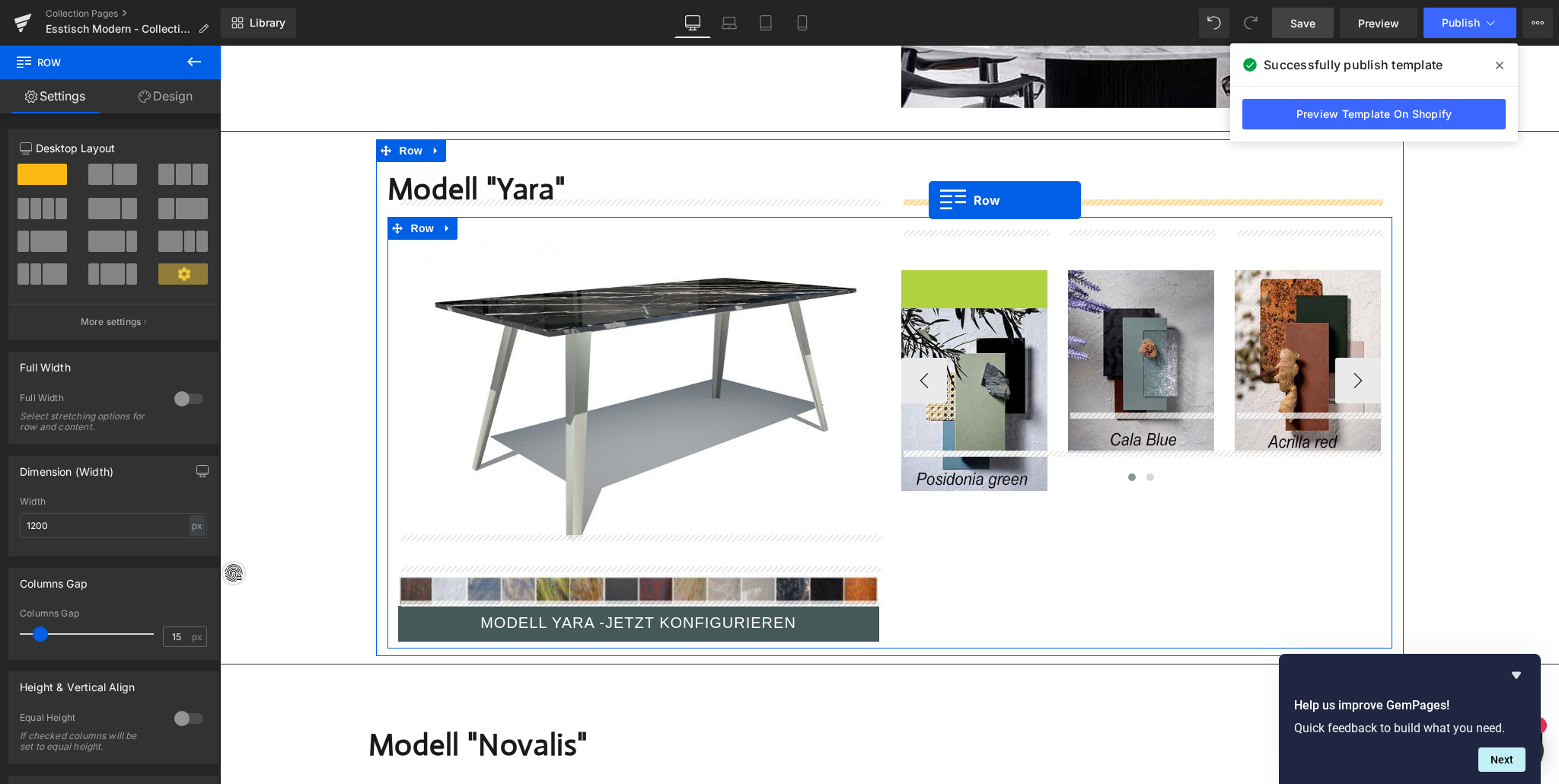
drag, startPoint x: 931, startPoint y: 235, endPoint x: 929, endPoint y: 200, distance: 35.1
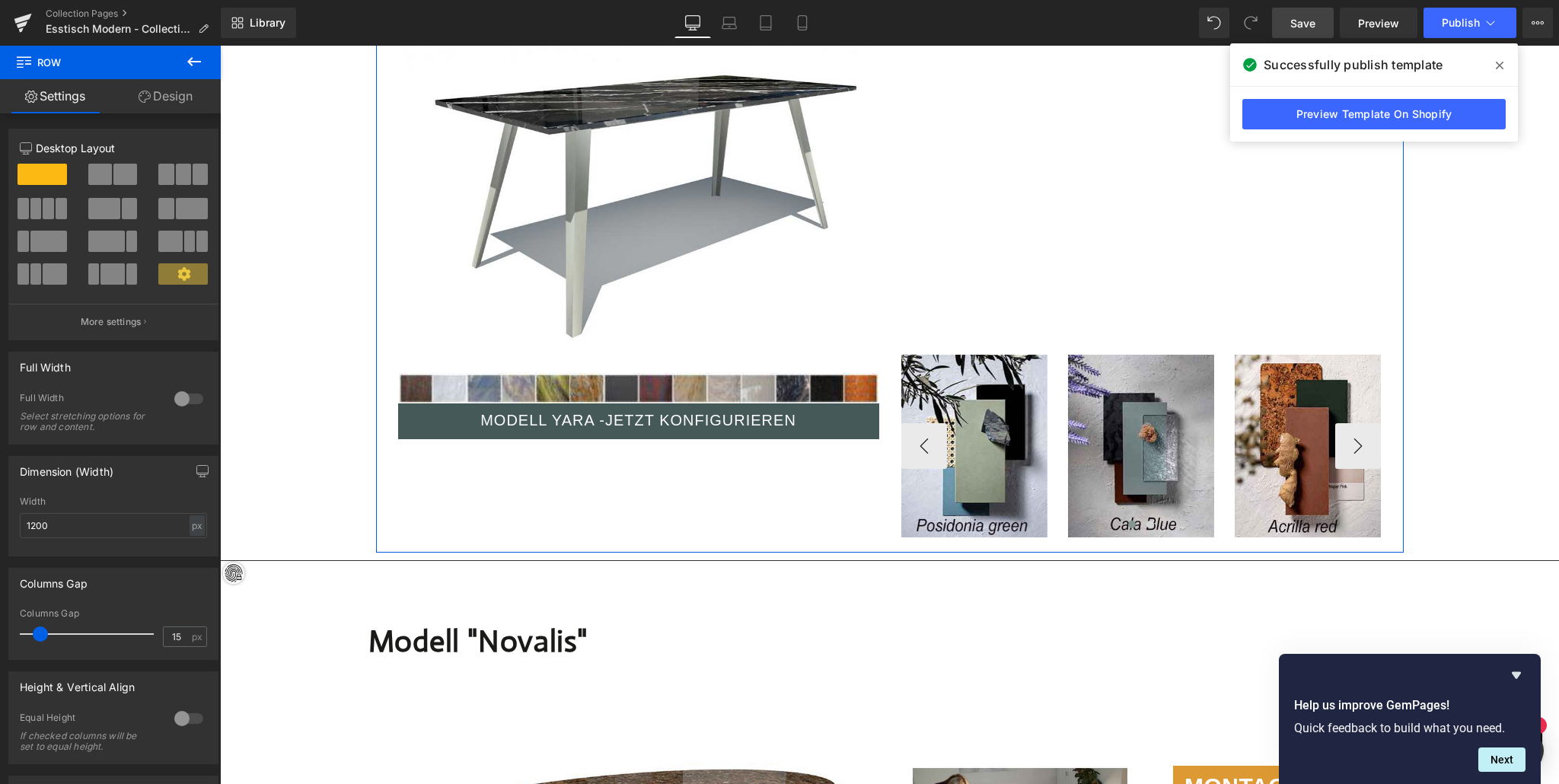
scroll to position [8443, 0]
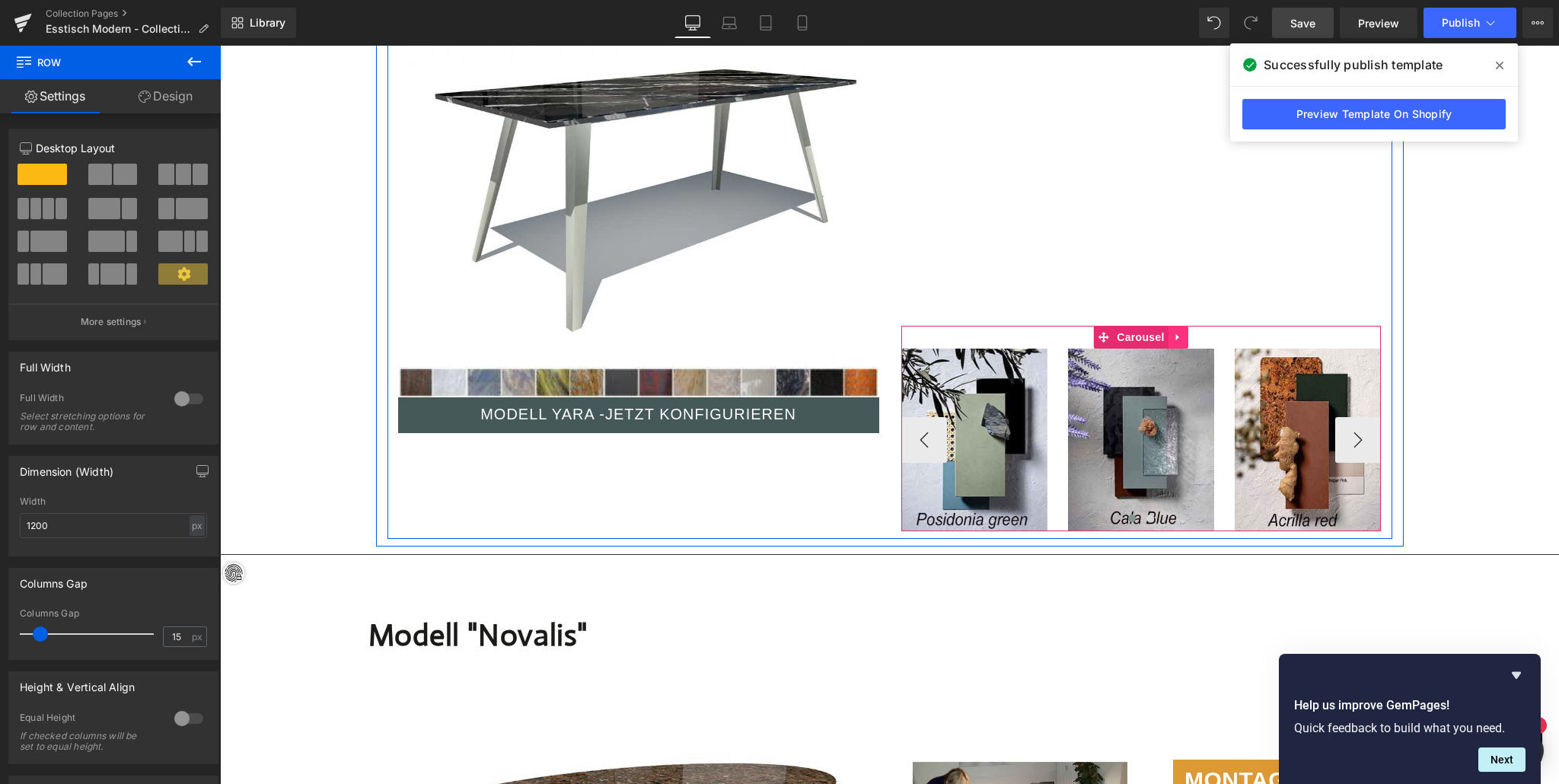
click at [1175, 332] on icon at bounding box center [1178, 338] width 11 height 12
click at [1186, 332] on icon at bounding box center [1188, 337] width 11 height 11
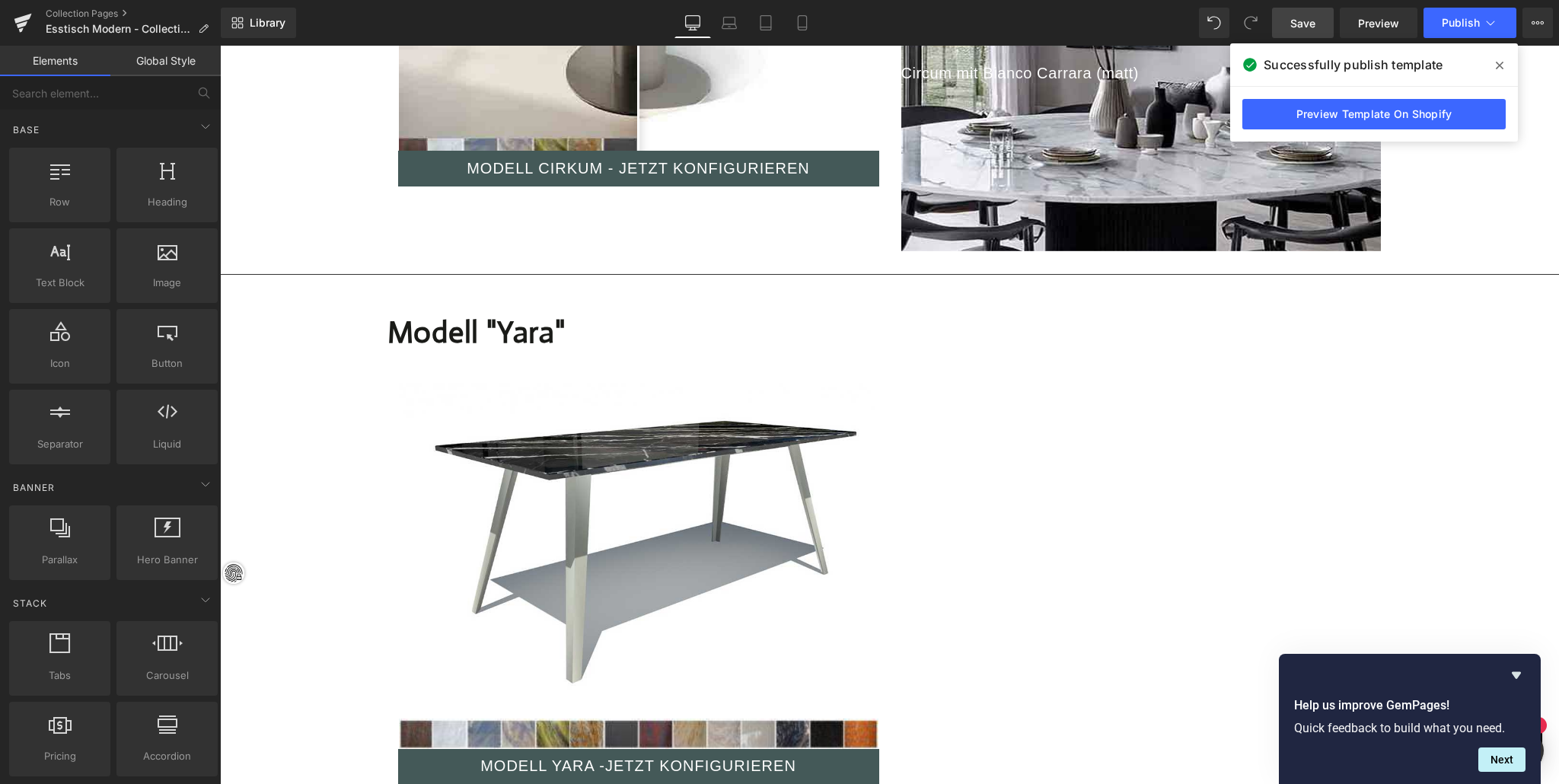
scroll to position [8093, 0]
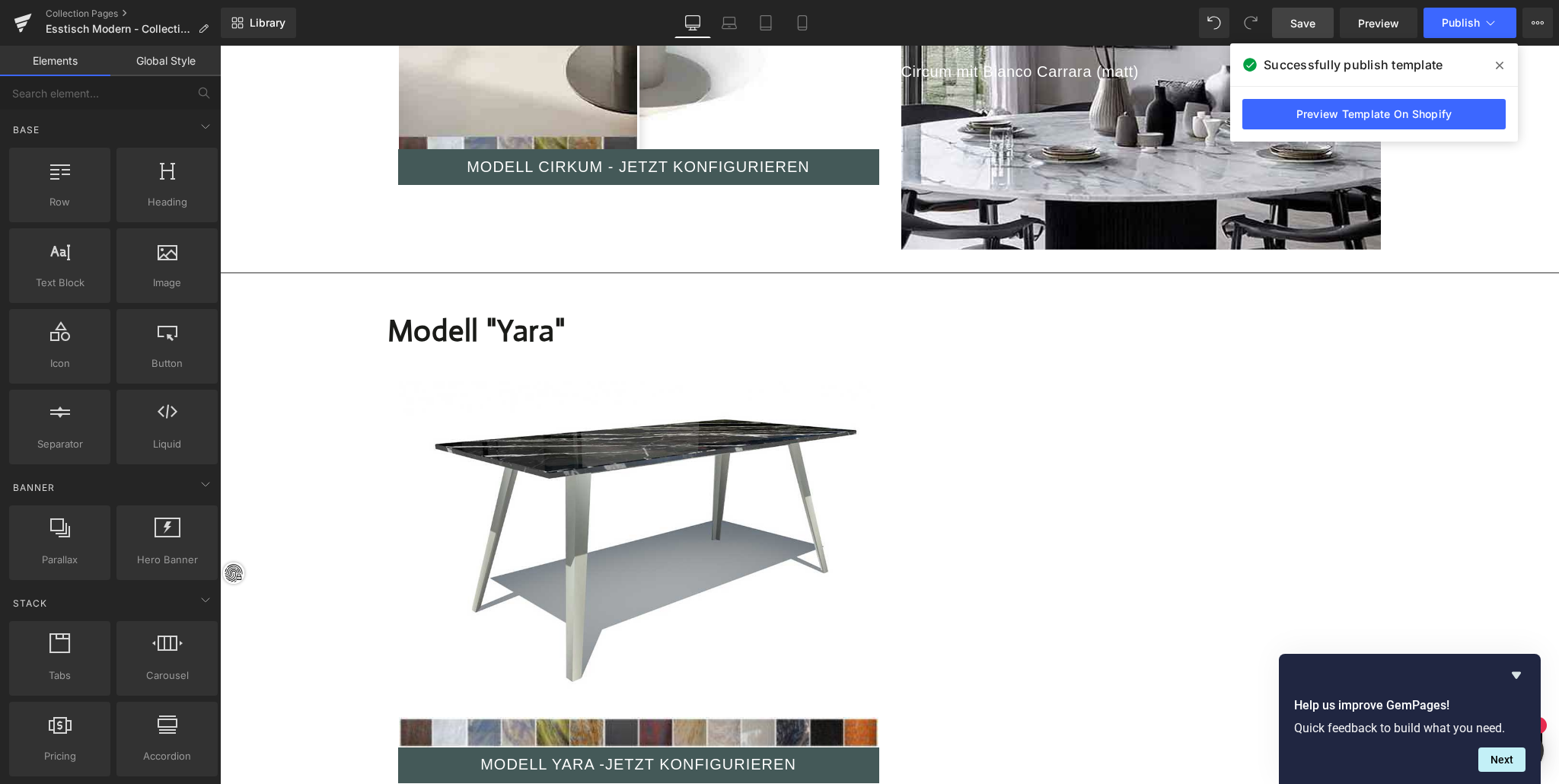
click at [1299, 21] on span "Save" at bounding box center [1303, 23] width 25 height 16
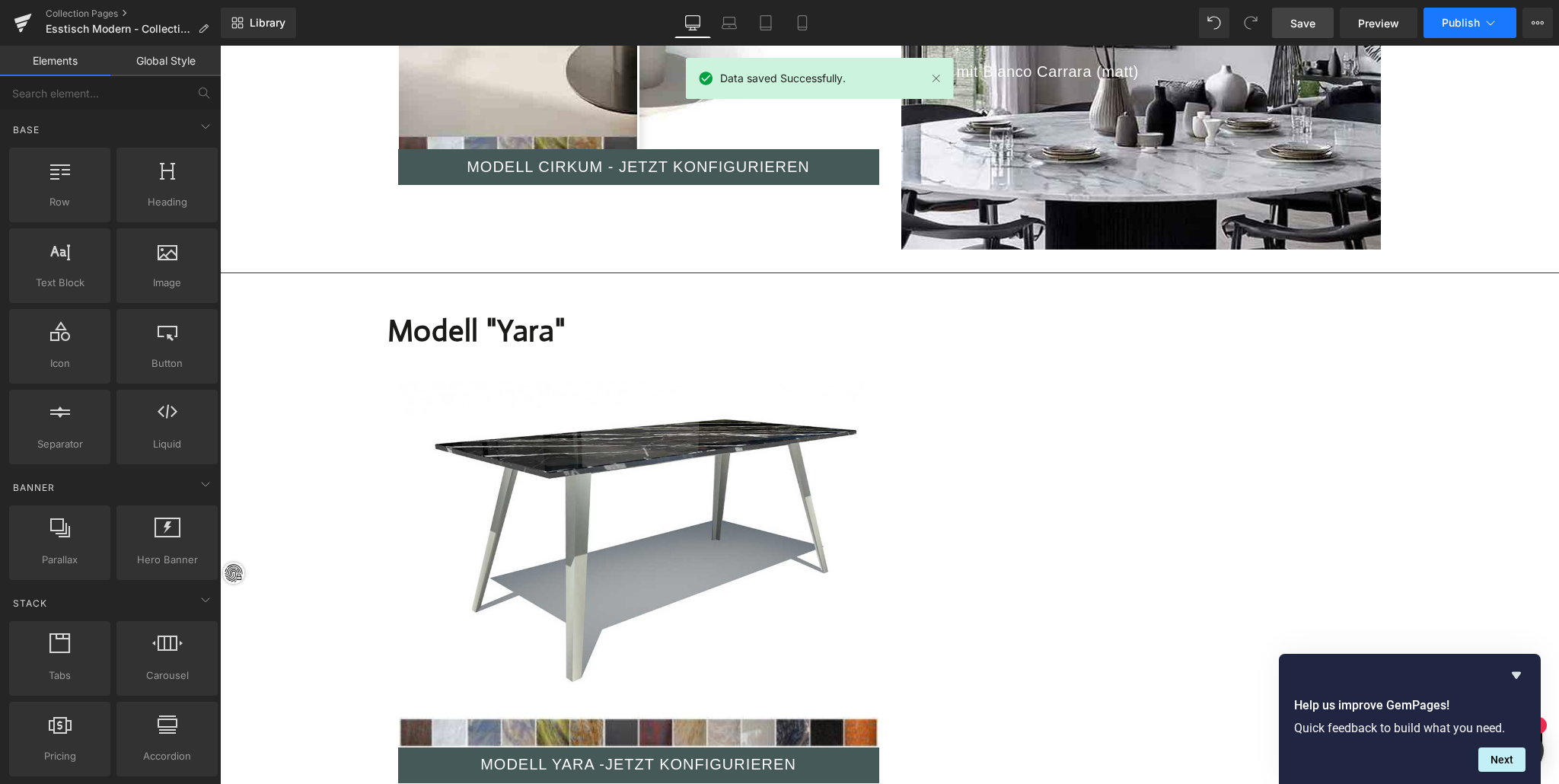
click at [1446, 18] on span "Publish" at bounding box center [1460, 23] width 38 height 12
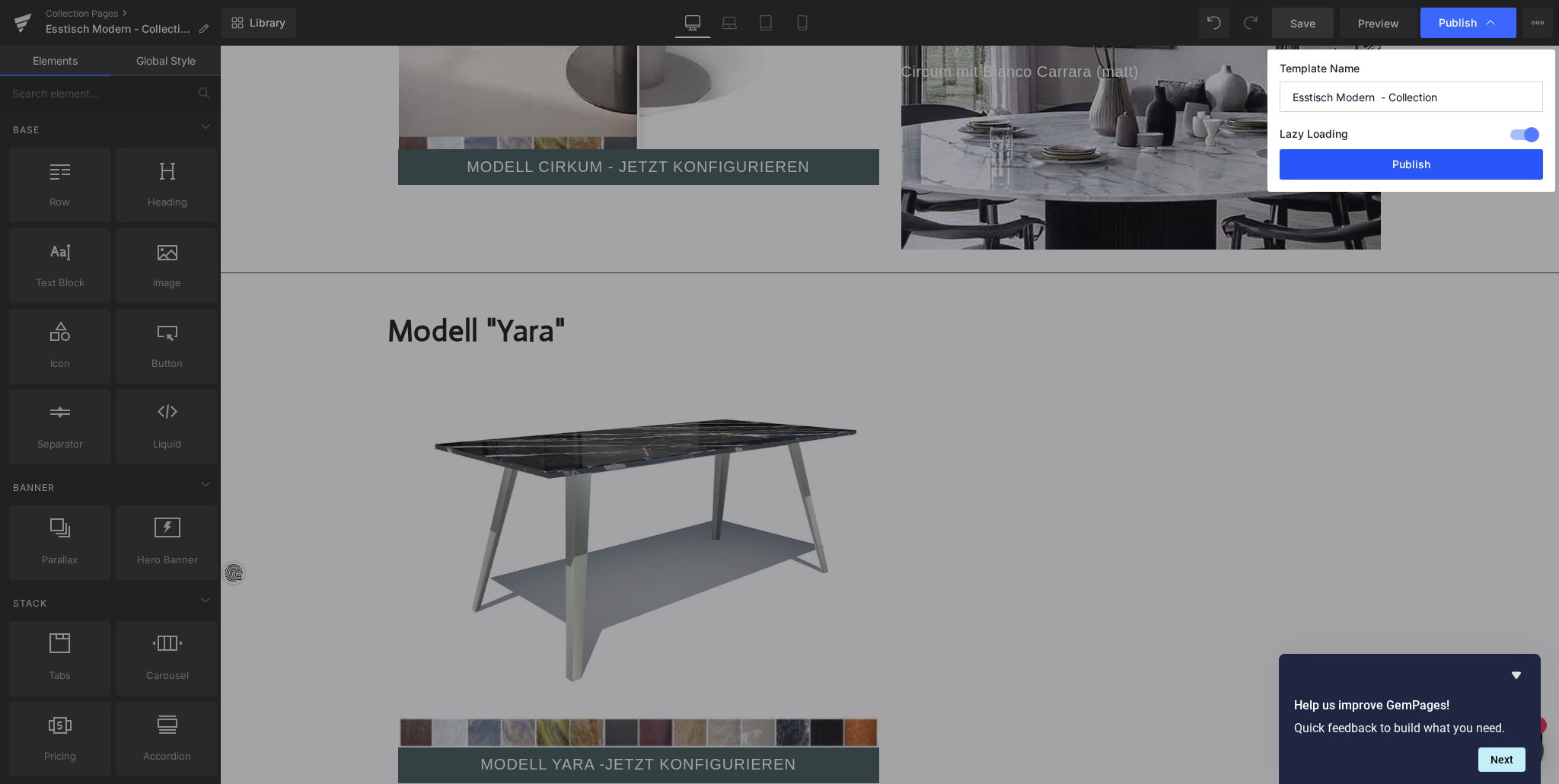
click at [1417, 157] on button "Publish" at bounding box center [1411, 165] width 264 height 30
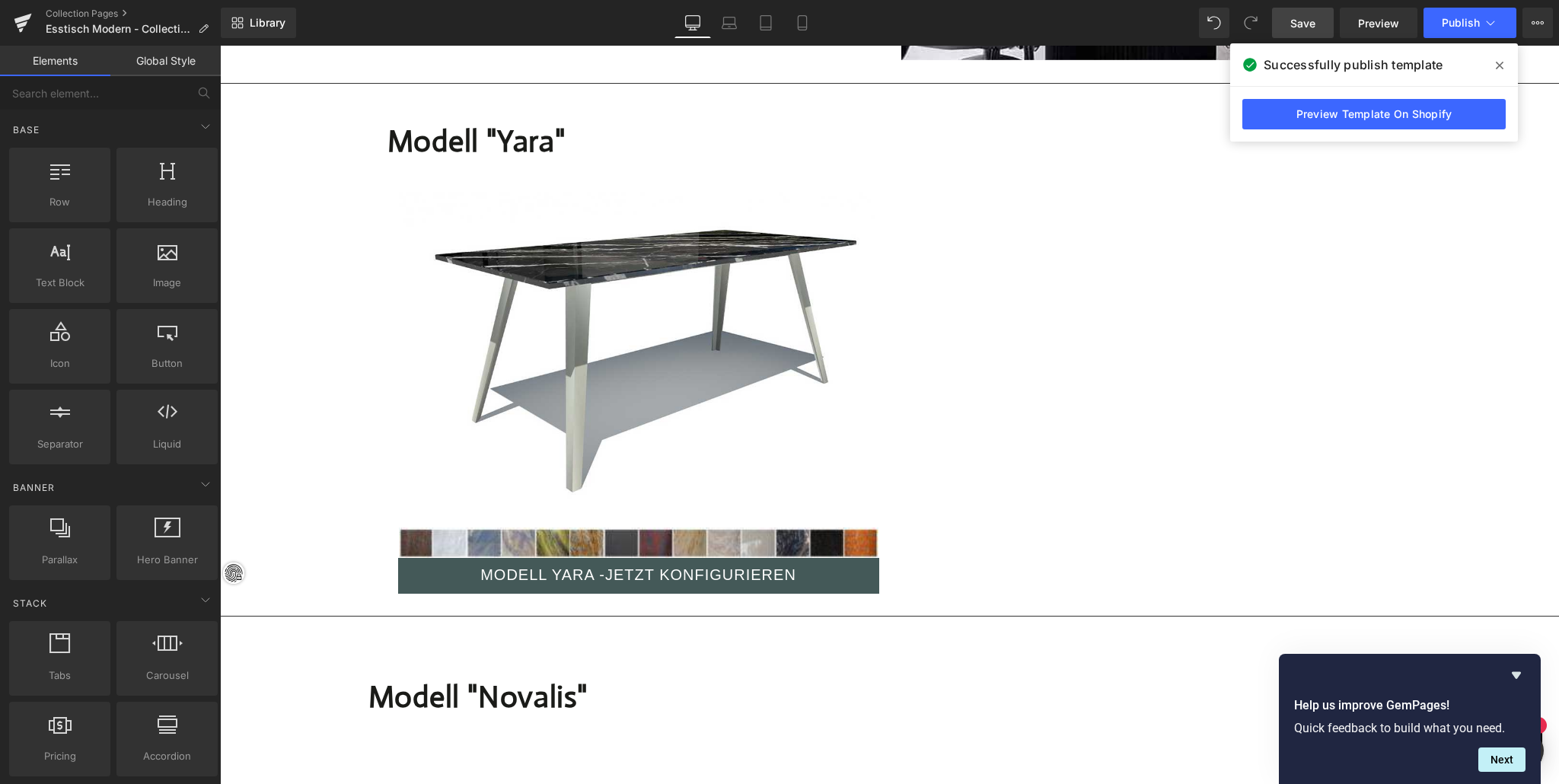
scroll to position [8312, 0]
